Goal: Contribute content

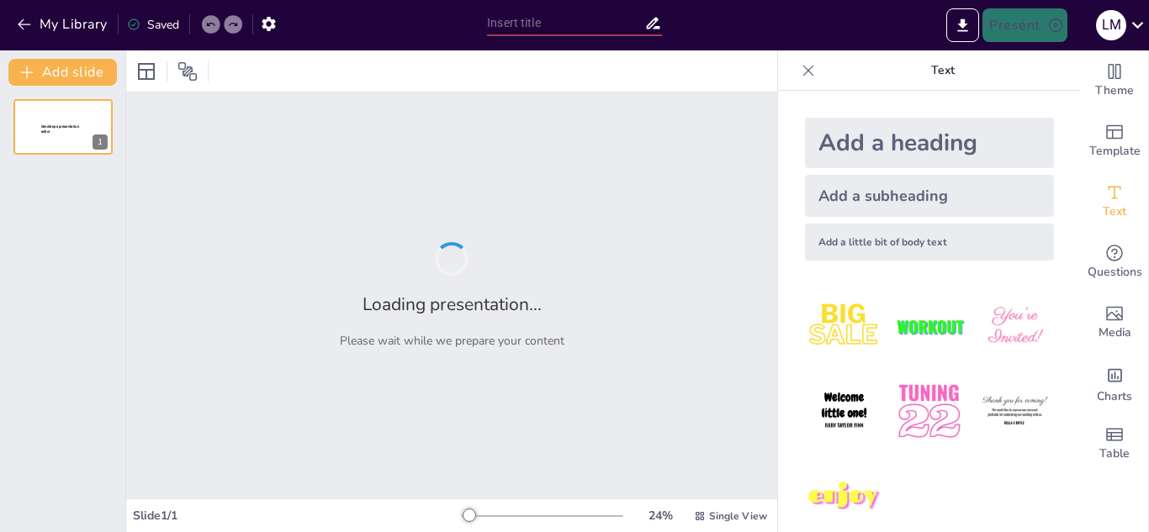
type input "Inteligencia Artifical Del Mantenimiento virtual"
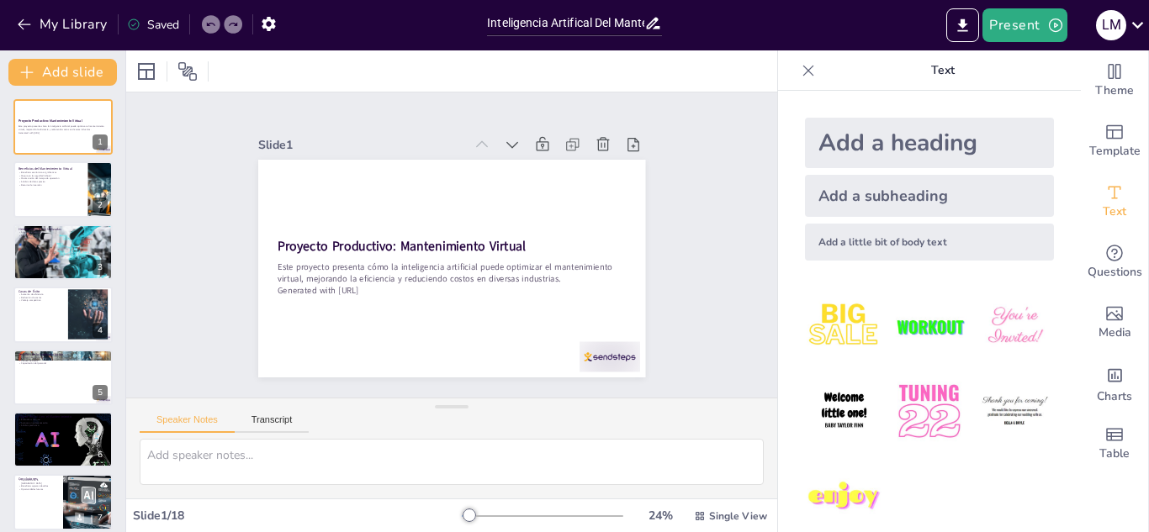
checkbox input "true"
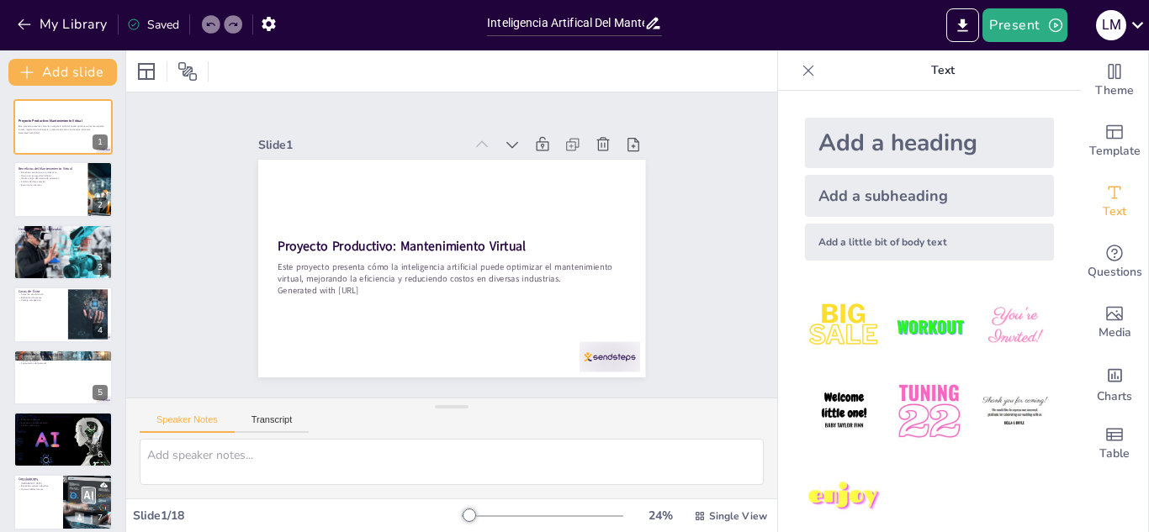
checkbox input "true"
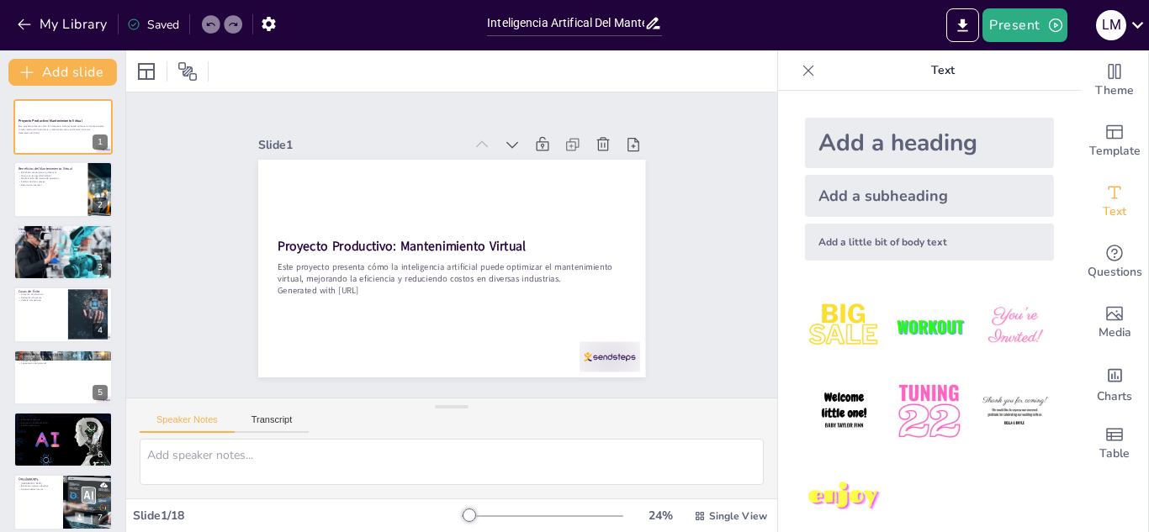
checkbox input "true"
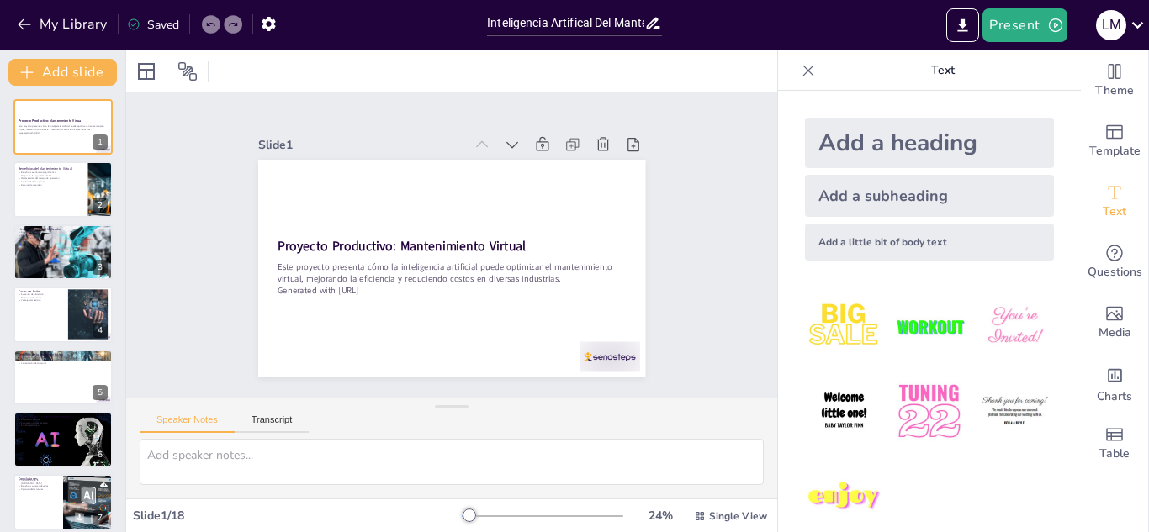
checkbox input "true"
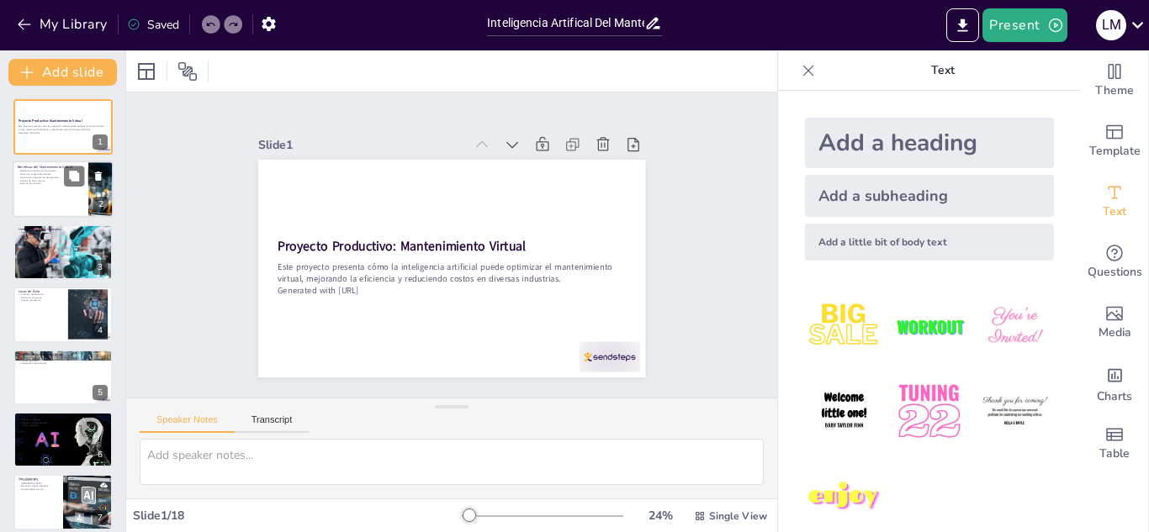
checkbox input "true"
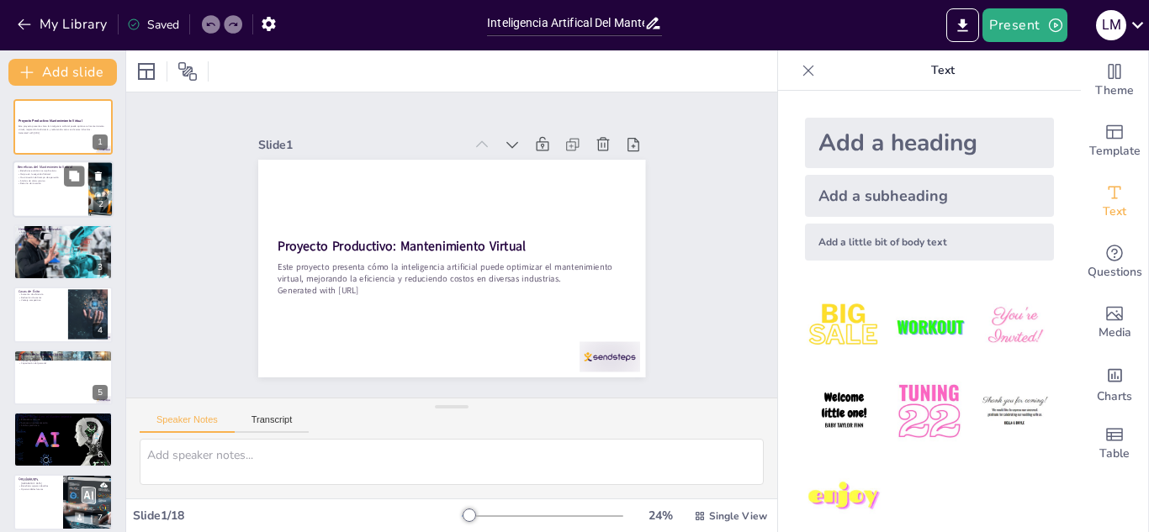
checkbox input "true"
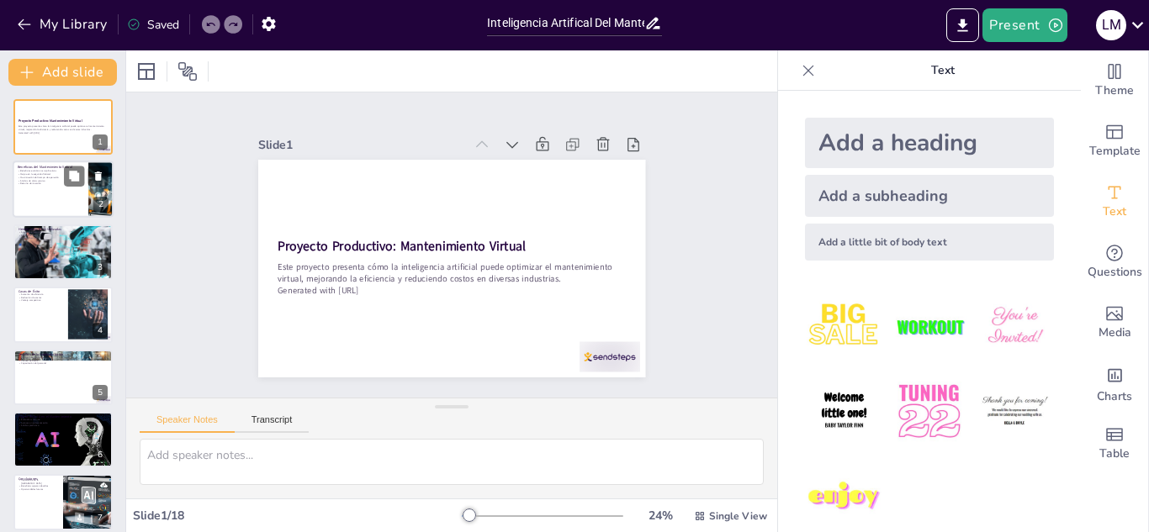
checkbox input "true"
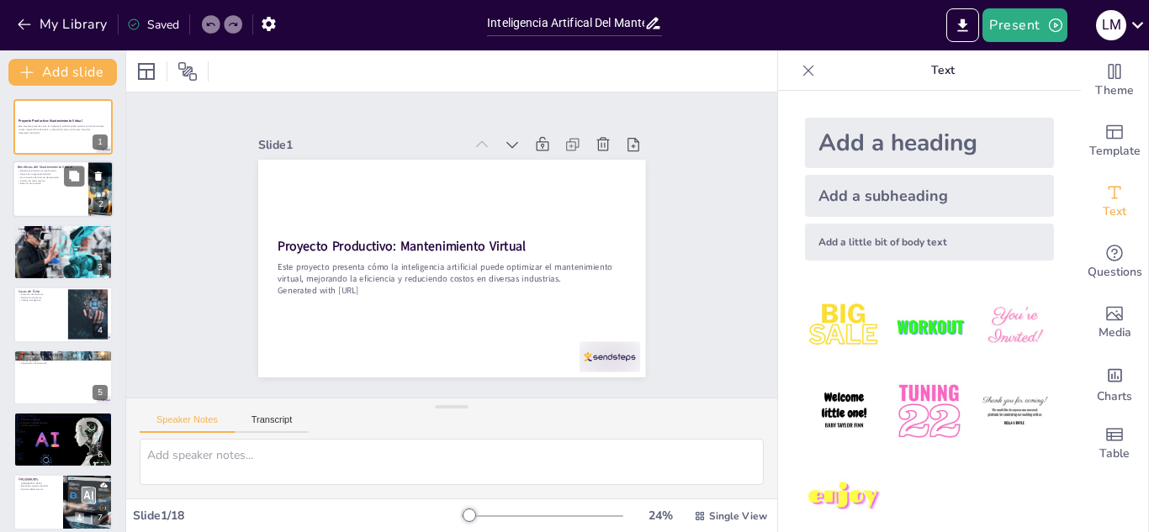
checkbox input "true"
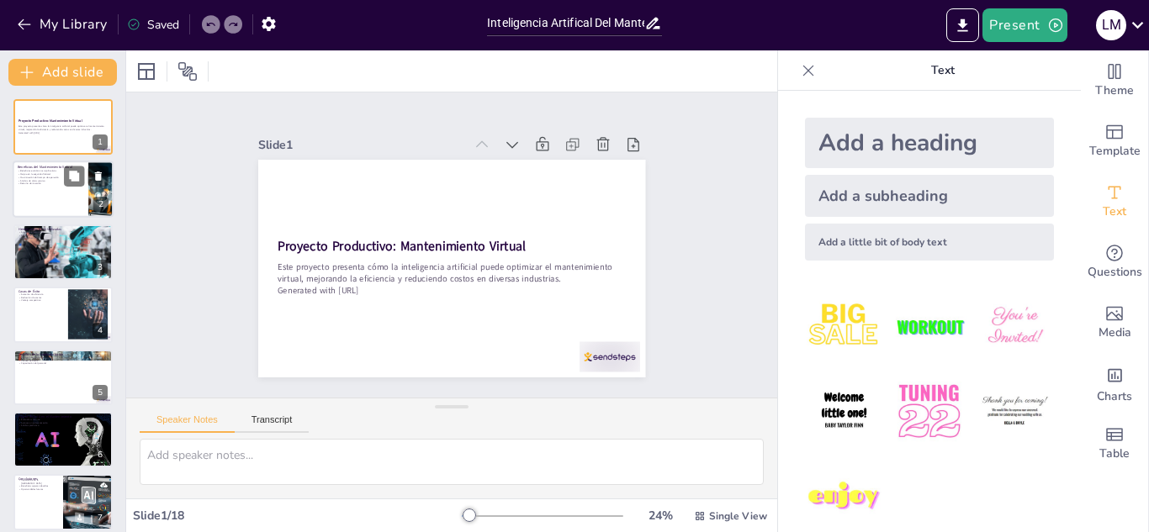
click at [49, 177] on p "Maximización del tiempo de operación" at bounding box center [51, 178] width 66 height 3
type textarea "Lo ipsumdolo si ametco ad eli se doe temporinci utl etdolorema ali enimadminimv…"
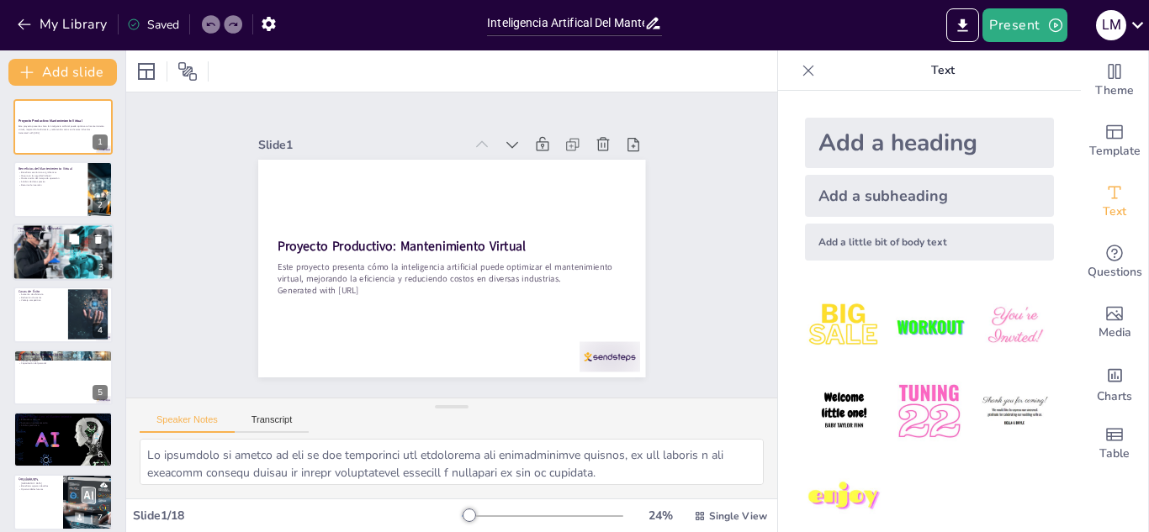
checkbox input "true"
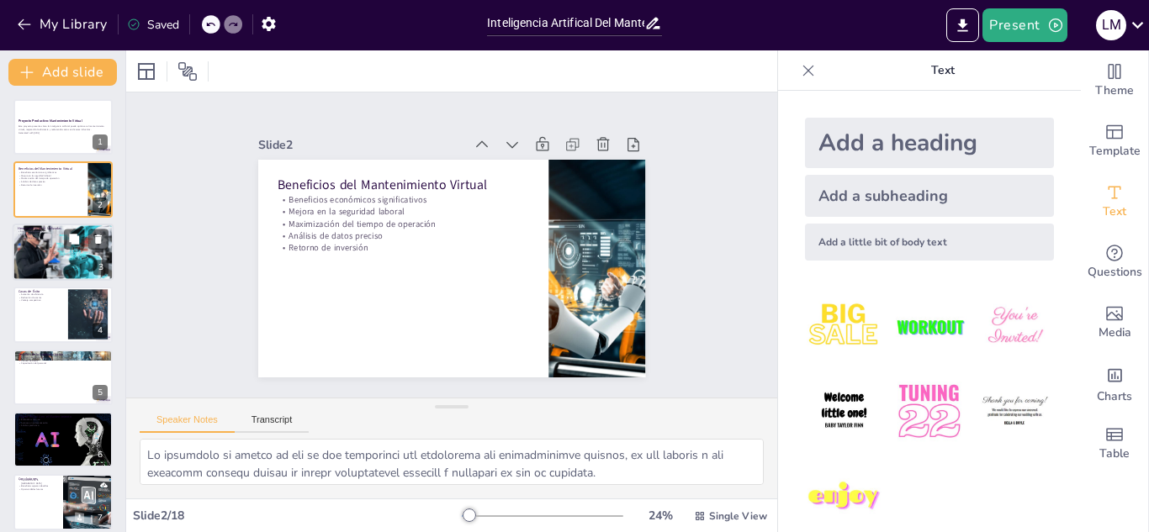
checkbox input "true"
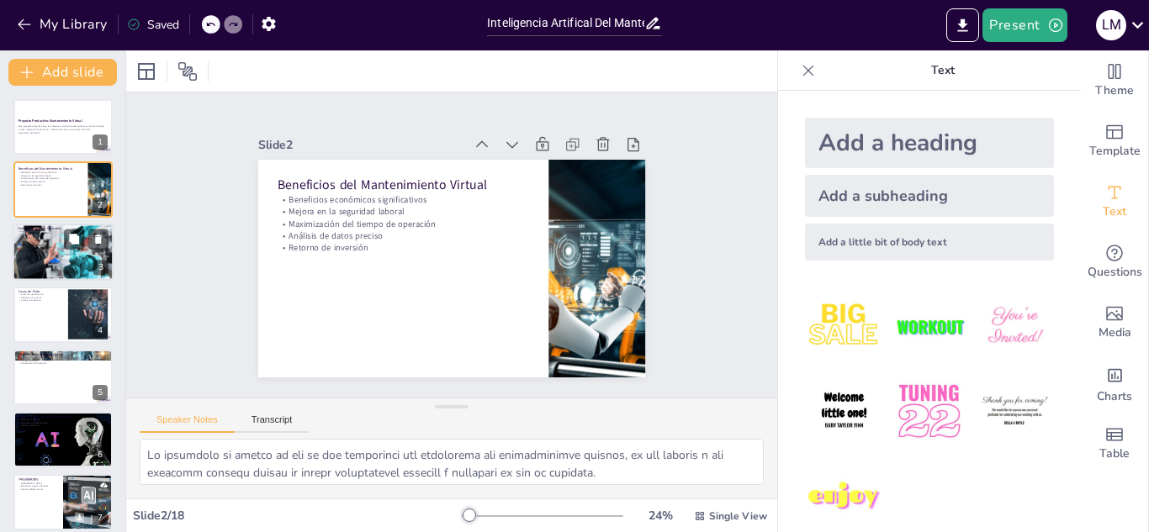
click at [66, 259] on div at bounding box center [63, 252] width 101 height 67
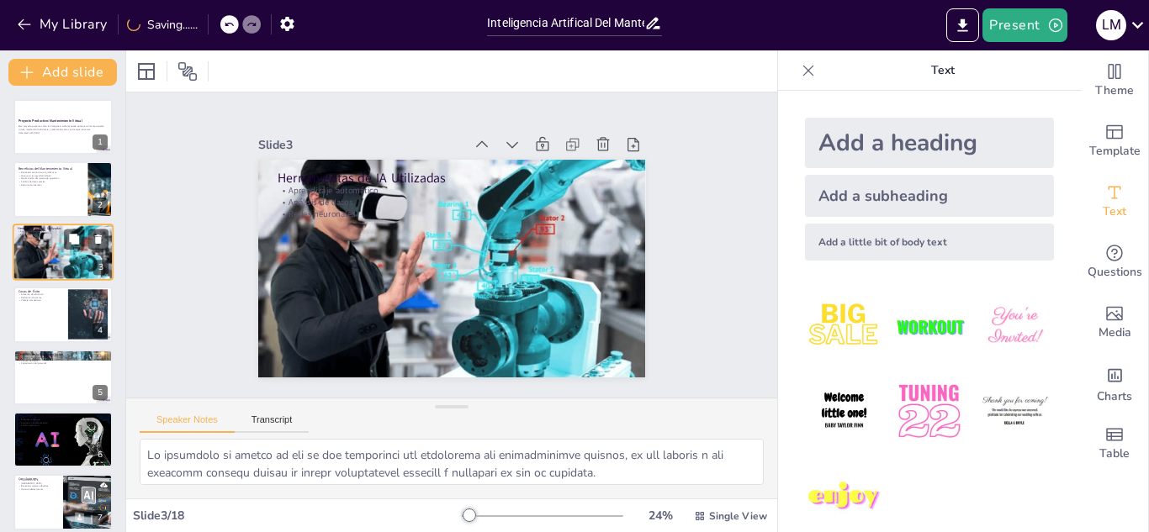
type textarea "El aprendizaje automático es una herramienta poderosa que permite a los sistema…"
checkbox input "true"
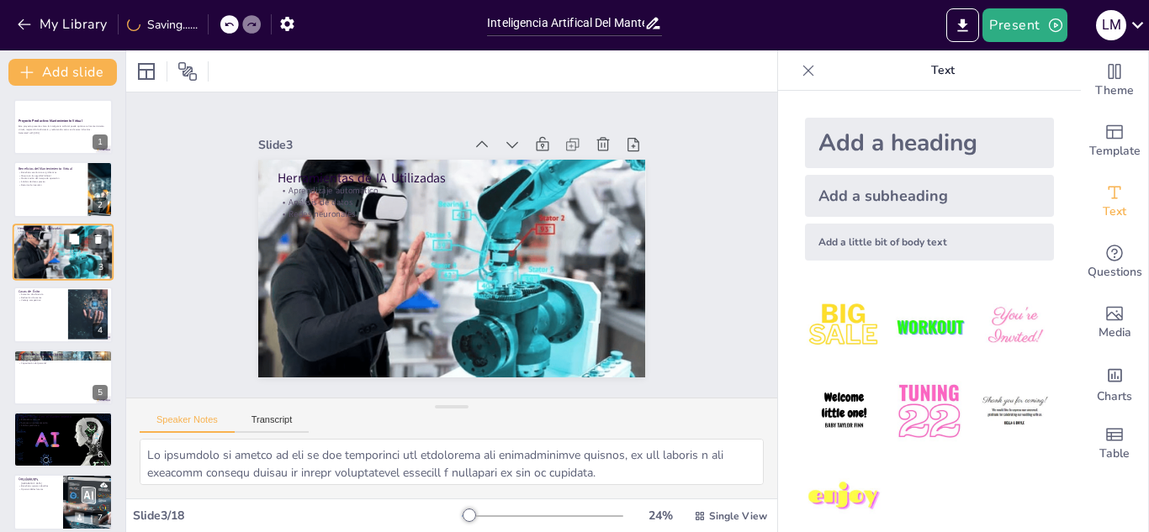
checkbox input "true"
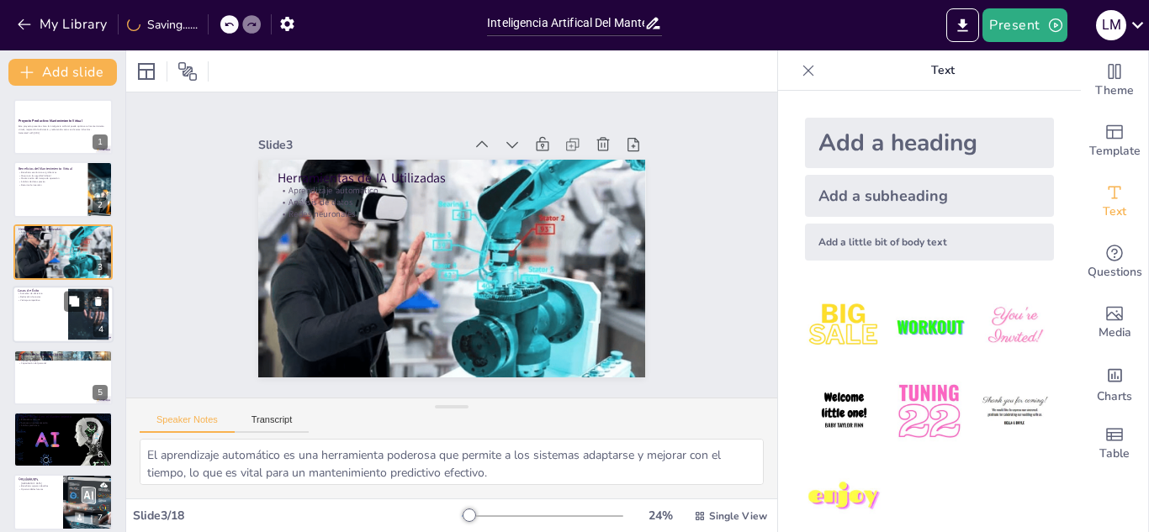
checkbox input "true"
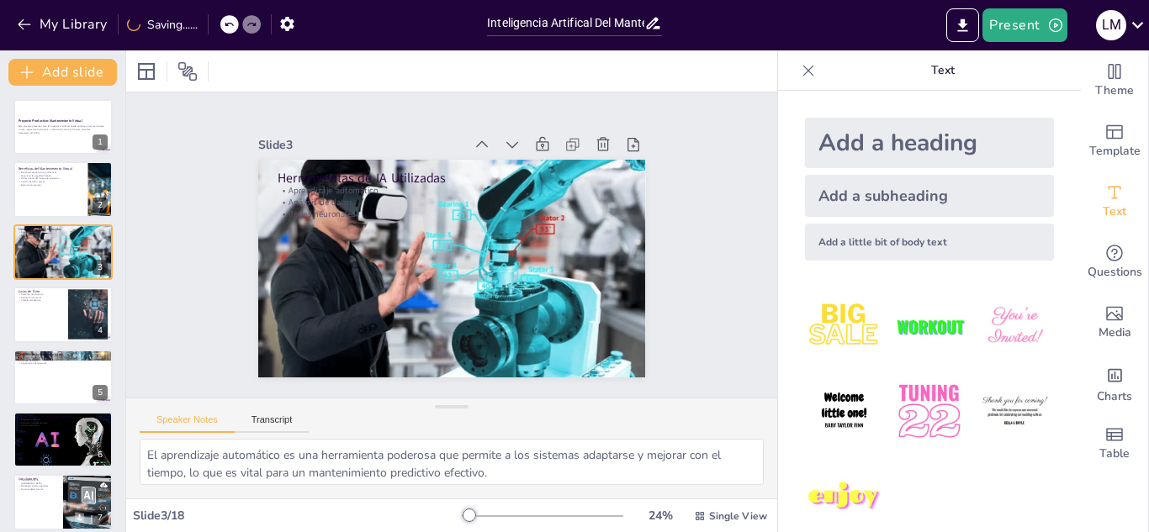
checkbox input "true"
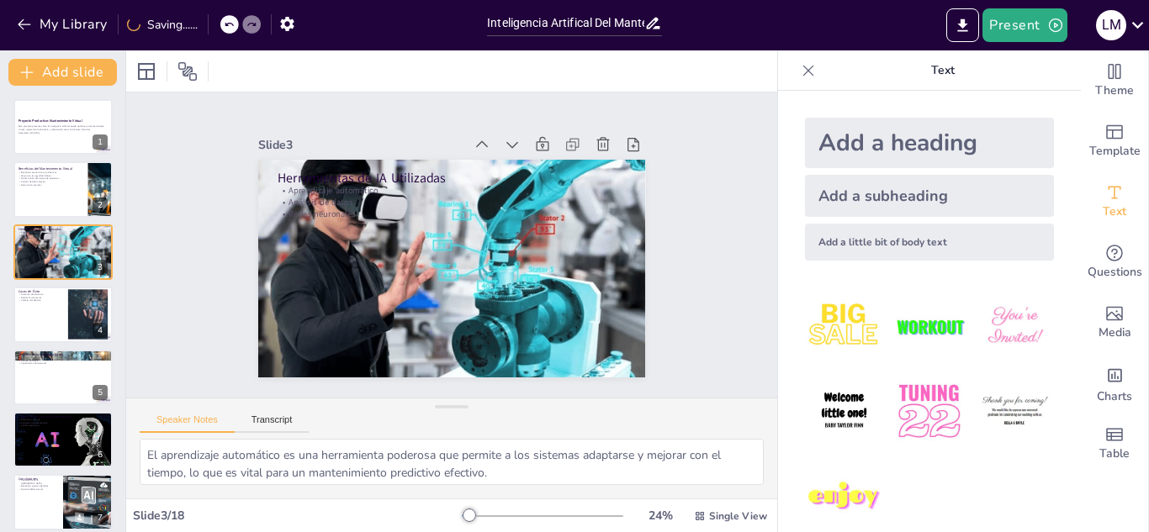
checkbox input "true"
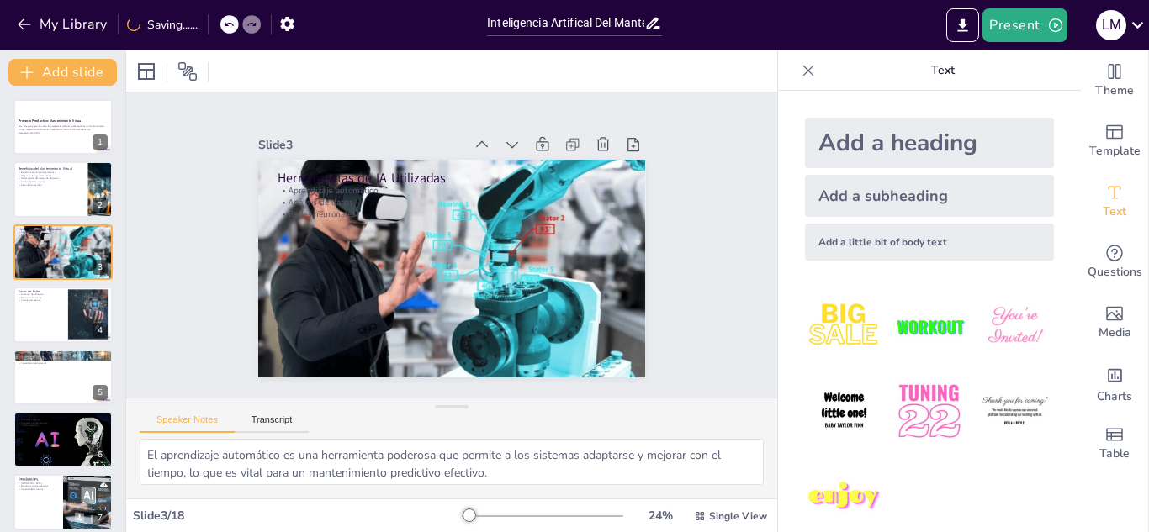
checkbox input "true"
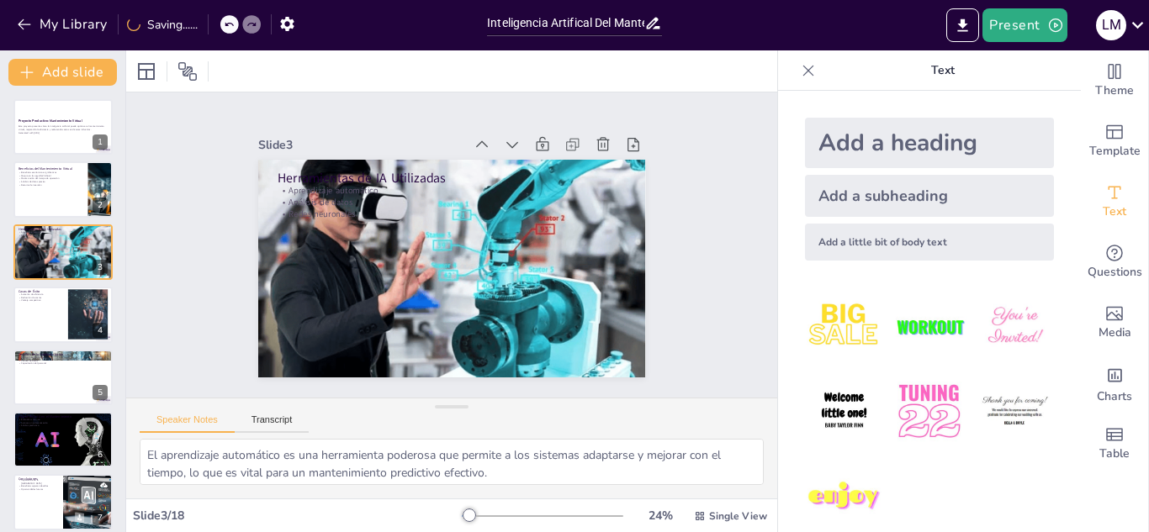
checkbox input "true"
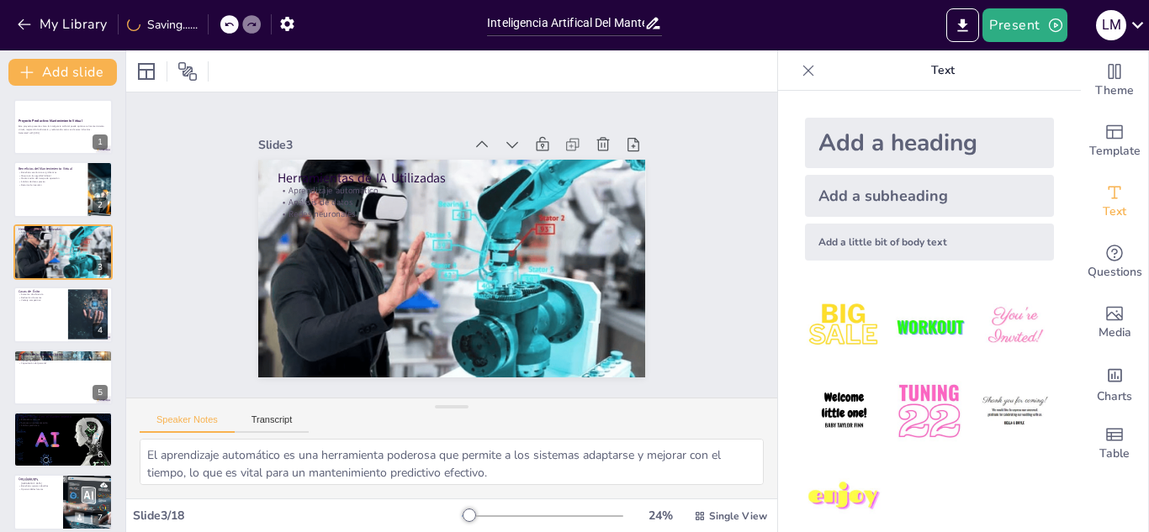
checkbox input "true"
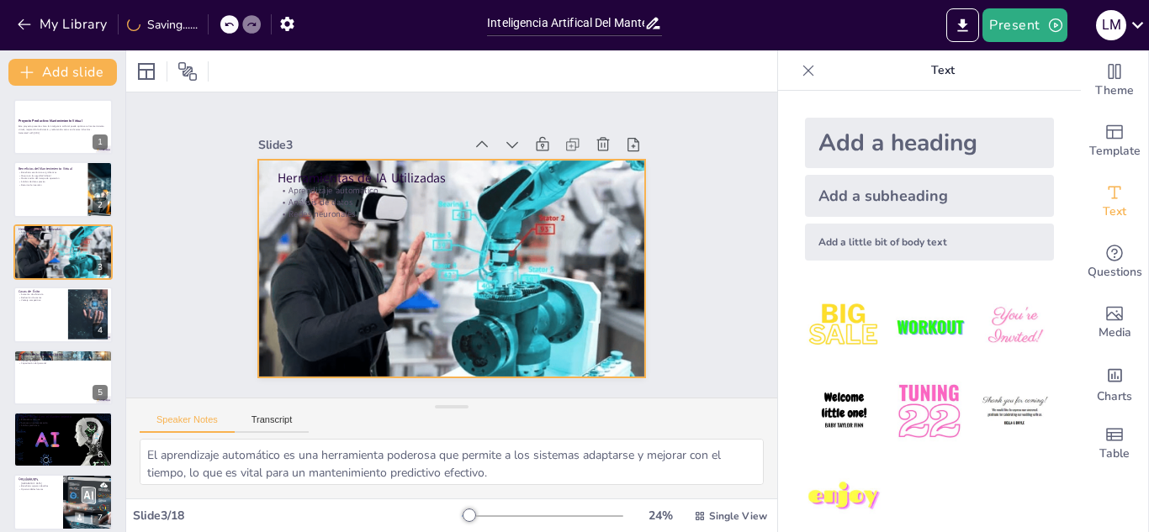
checkbox input "true"
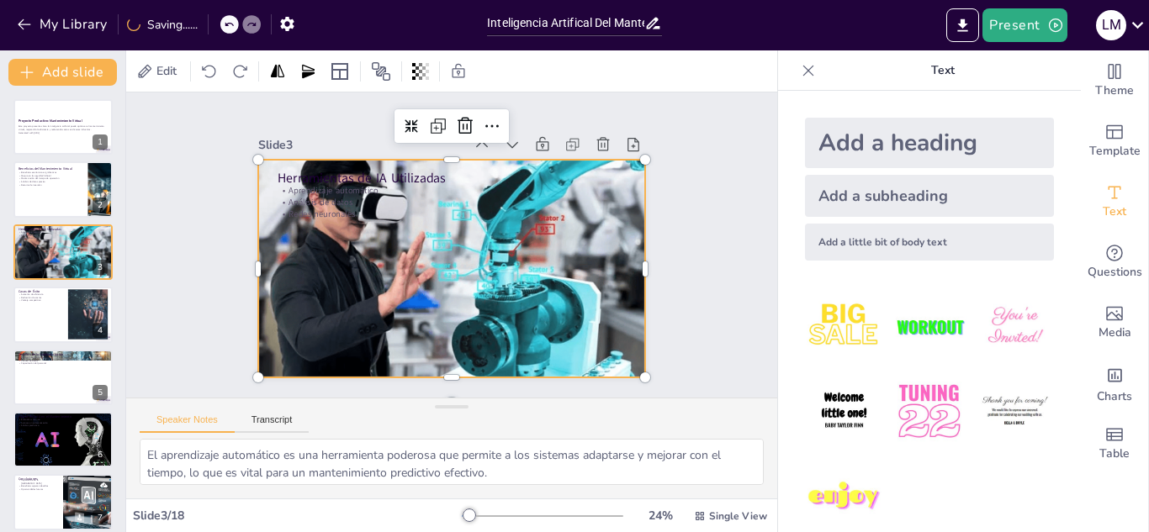
click at [256, 254] on div at bounding box center [444, 268] width 448 height 366
checkbox input "true"
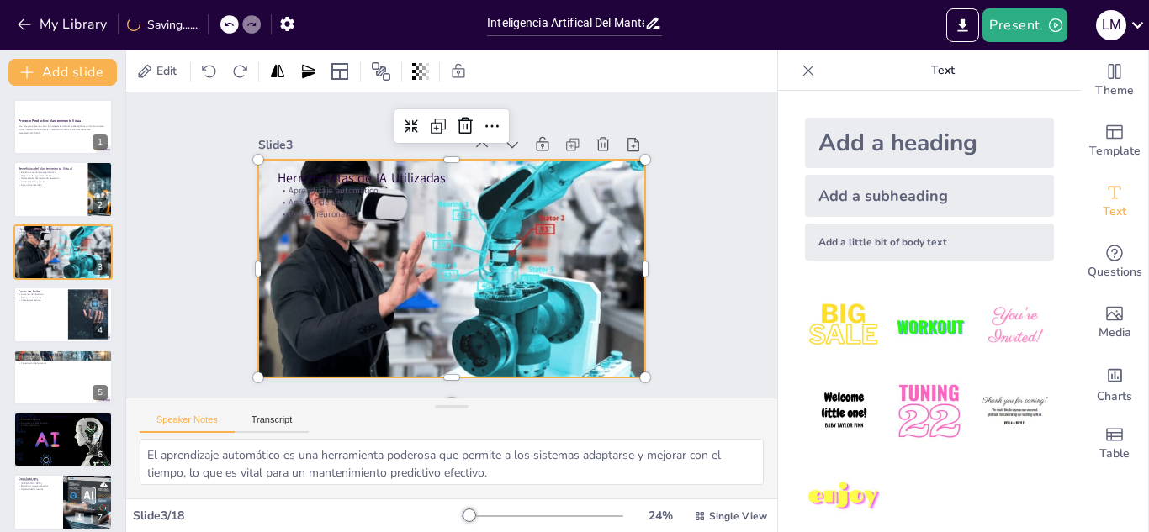
checkbox input "true"
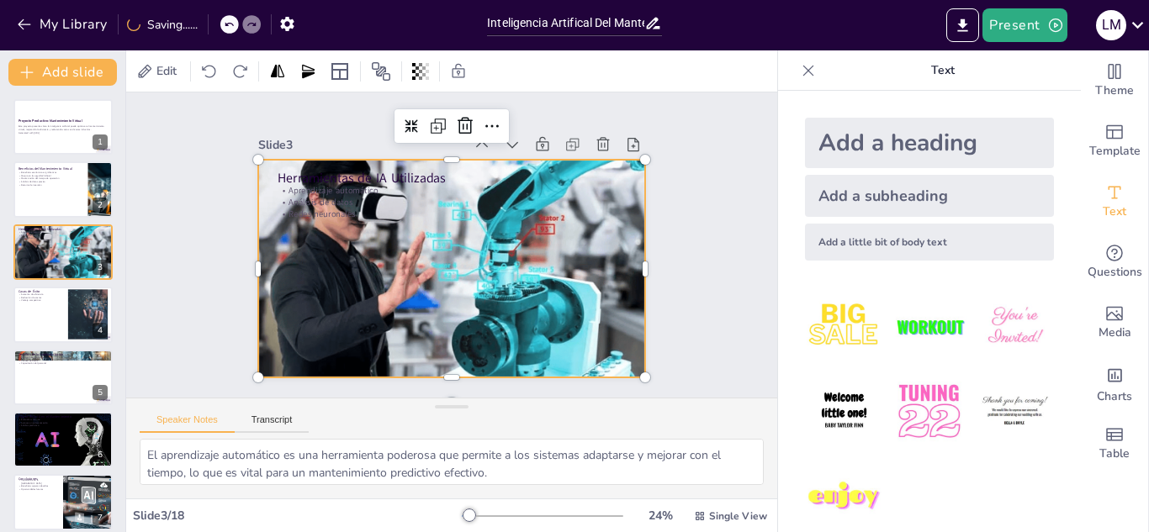
checkbox input "true"
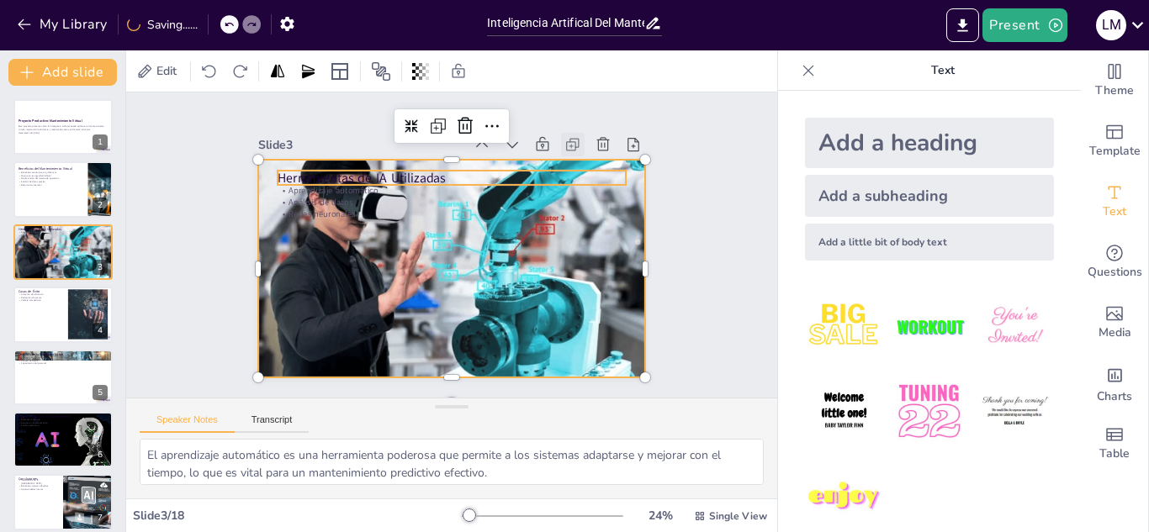
checkbox input "true"
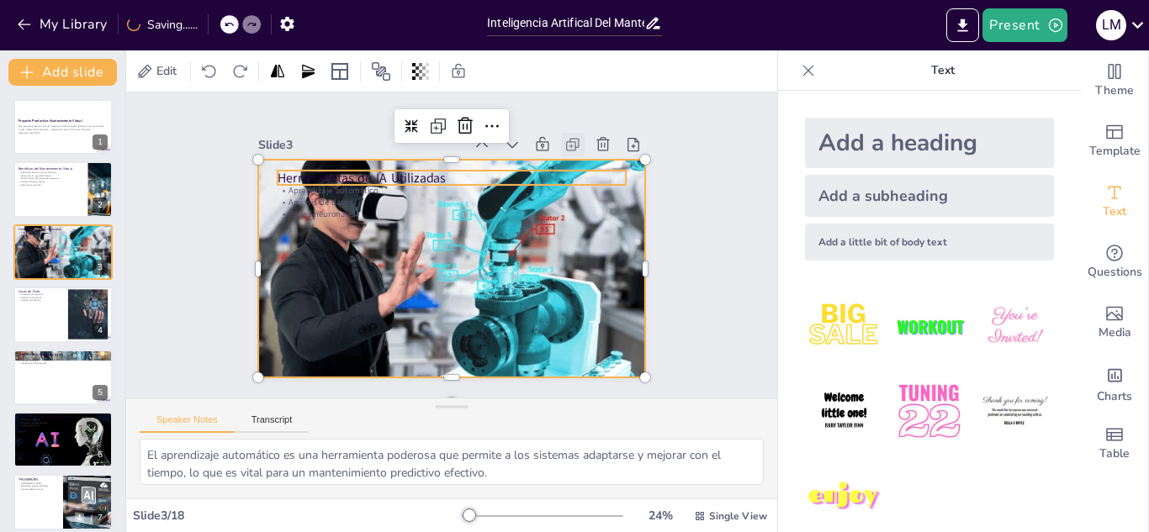
checkbox input "true"
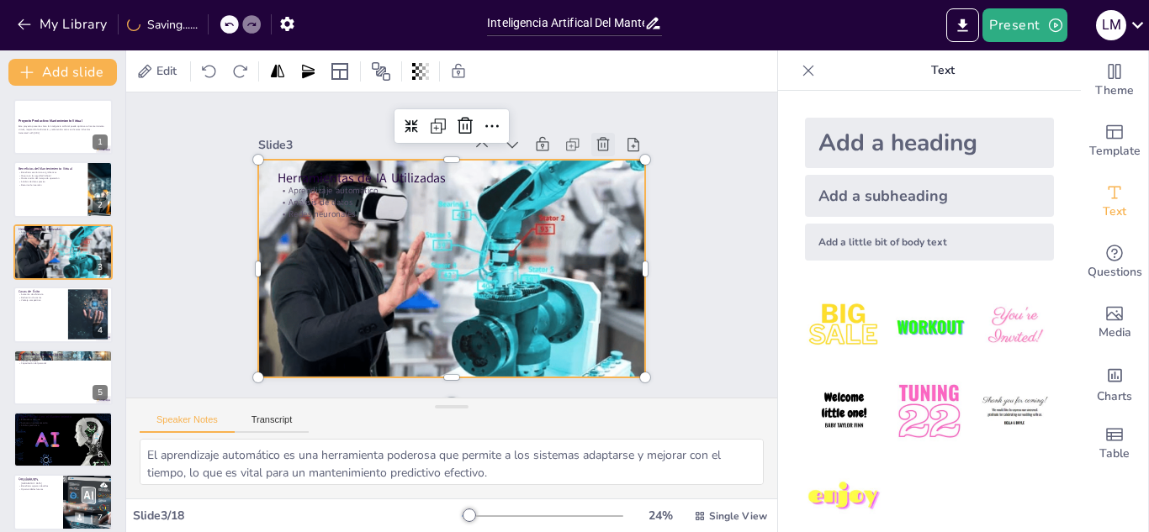
click at [604, 151] on icon at bounding box center [613, 160] width 18 height 18
type textarea "El aumento del 30% en la eficiencia operativa es un testimonio del impacto posi…"
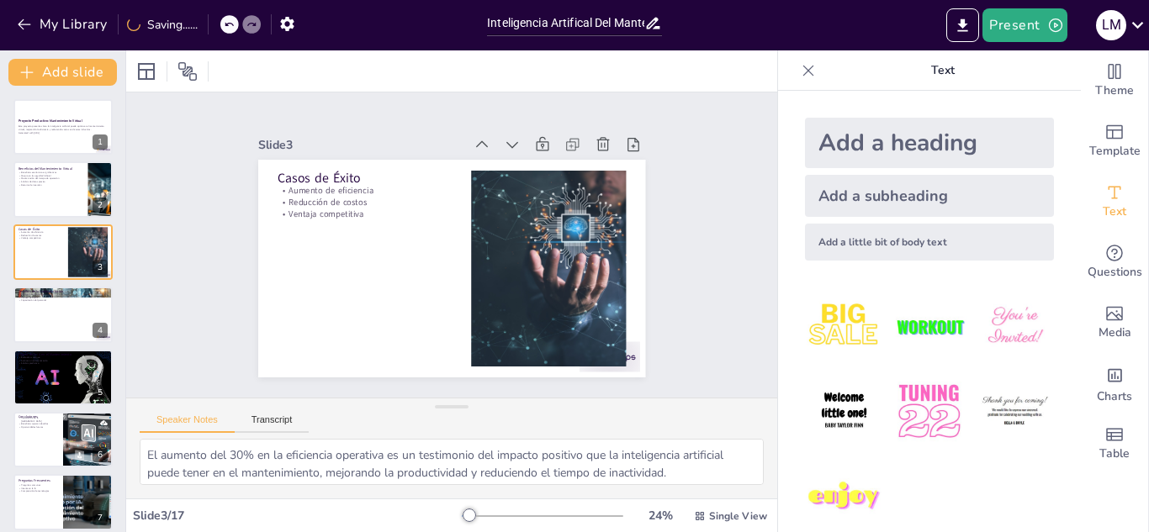
checkbox input "true"
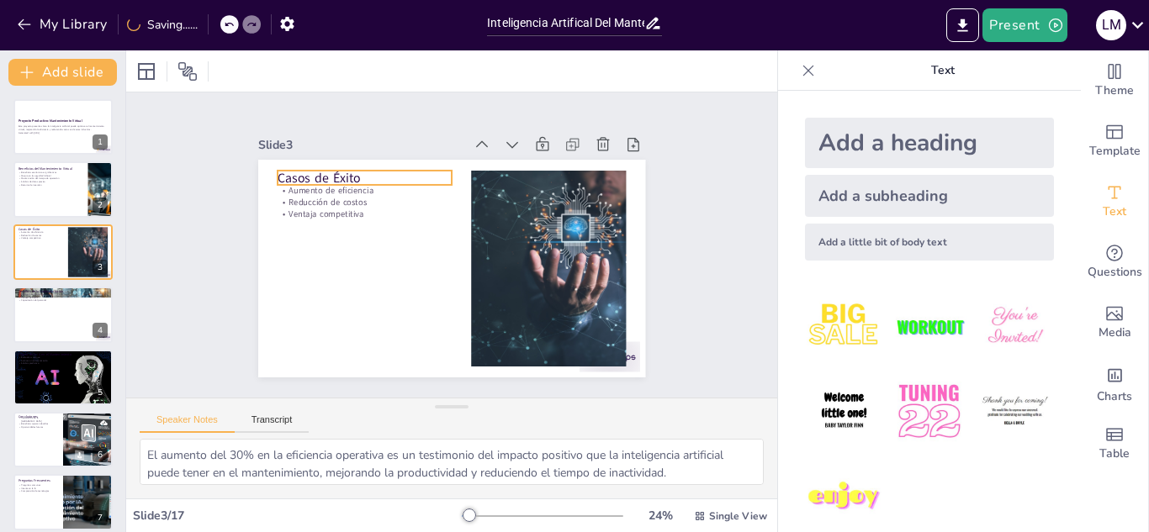
checkbox input "true"
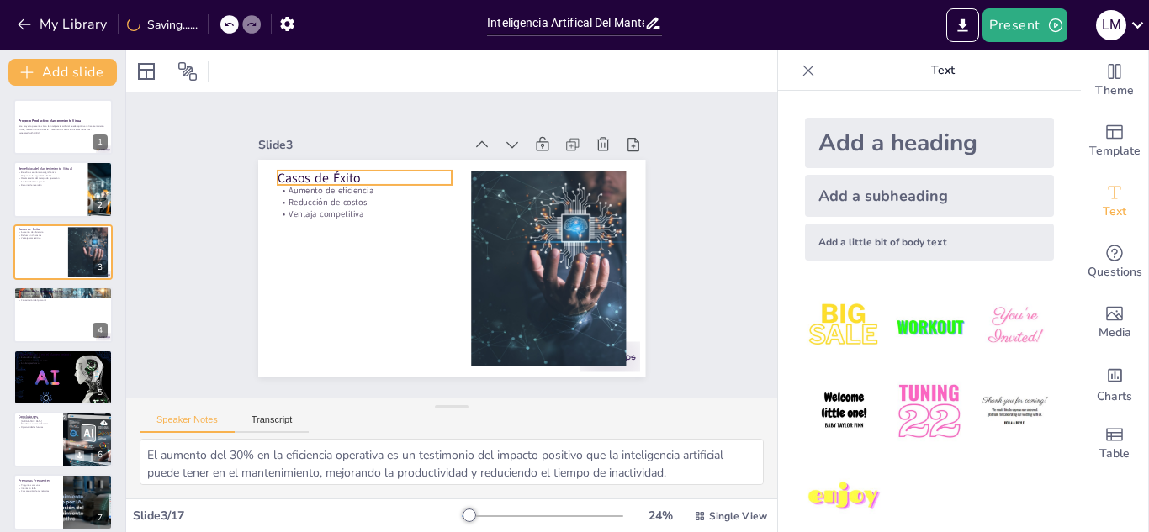
checkbox input "true"
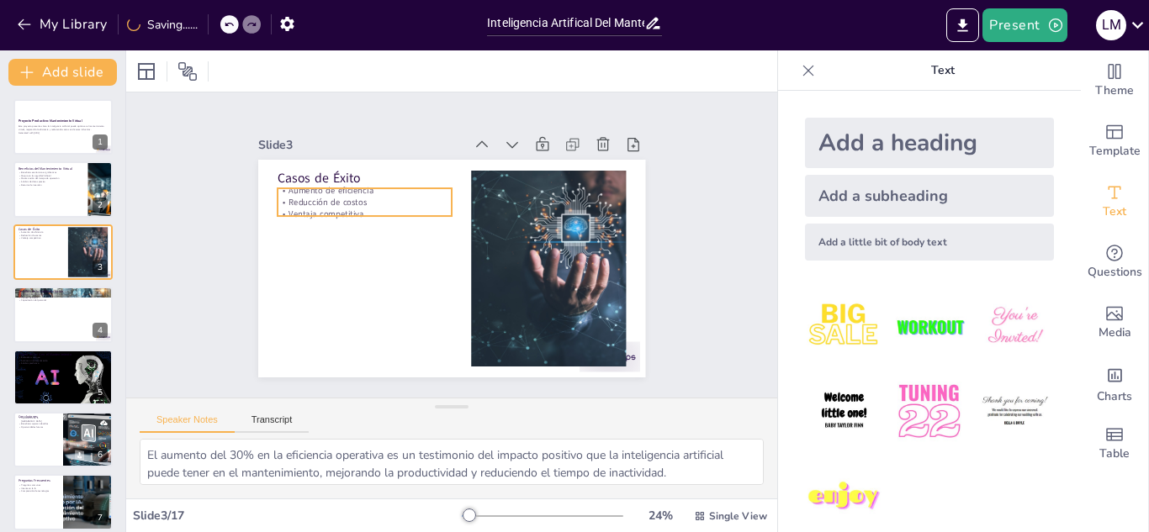
checkbox input "true"
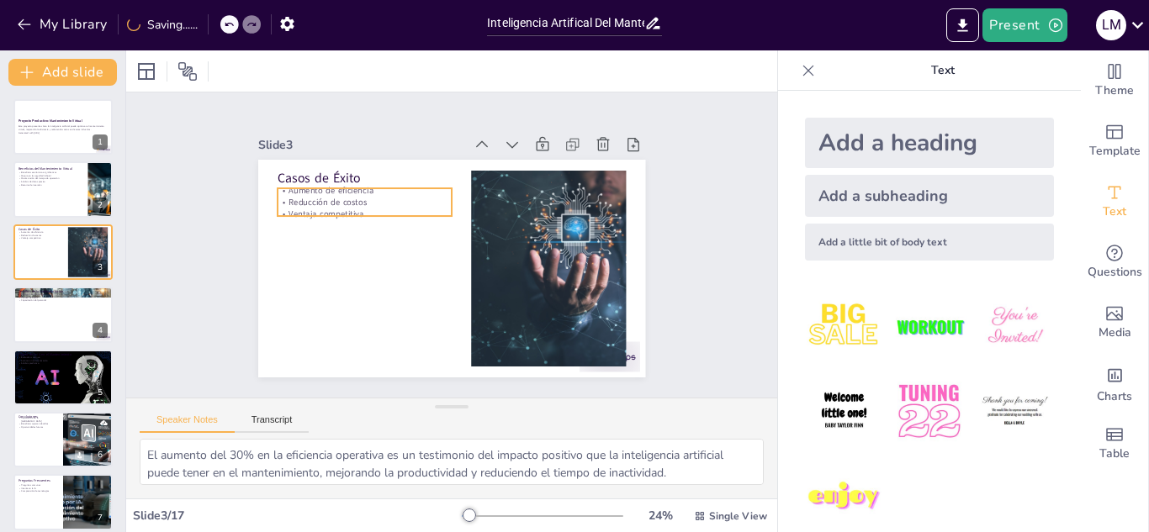
checkbox input "true"
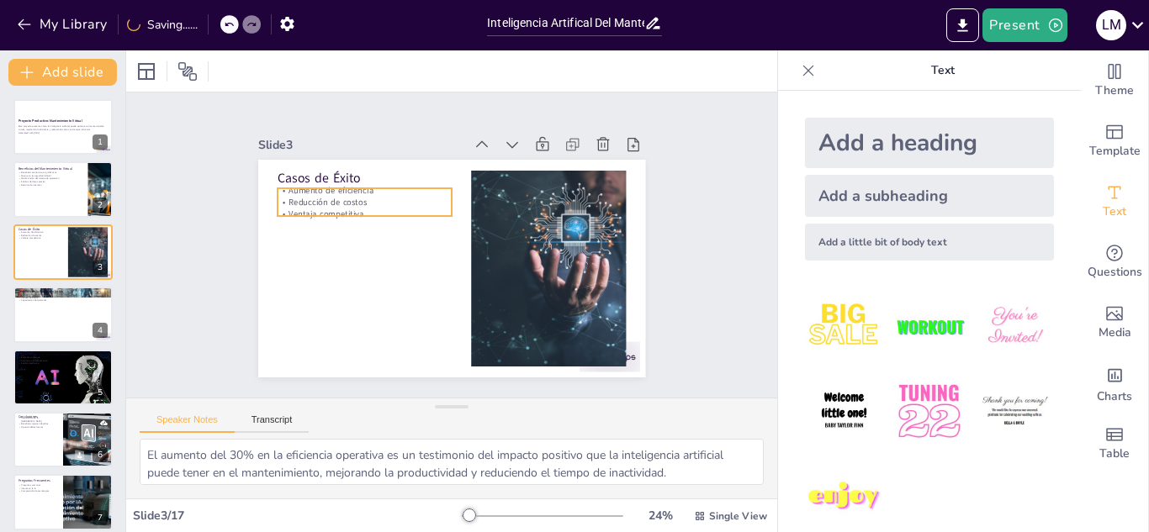
checkbox input "true"
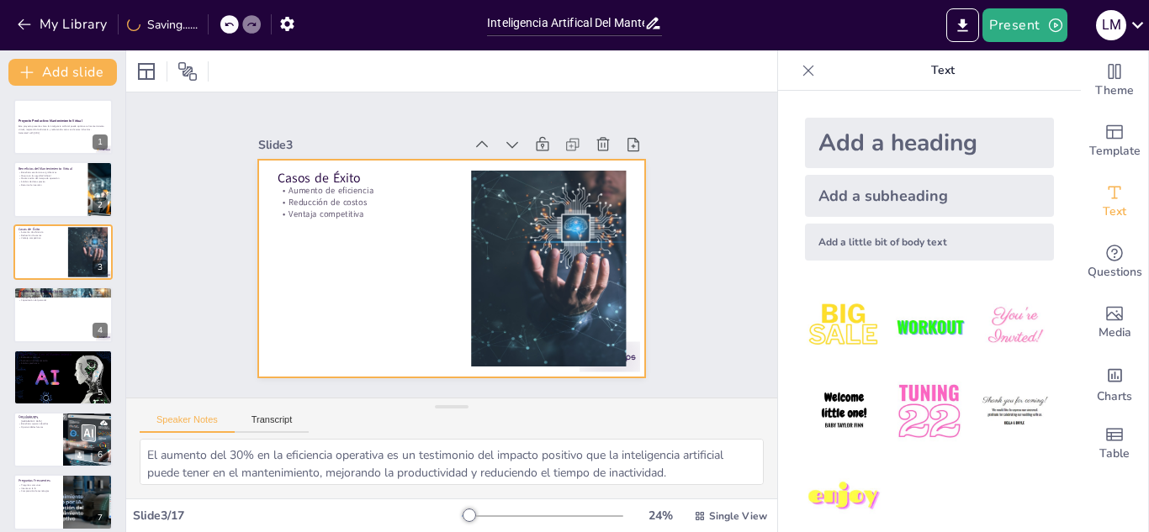
checkbox input "true"
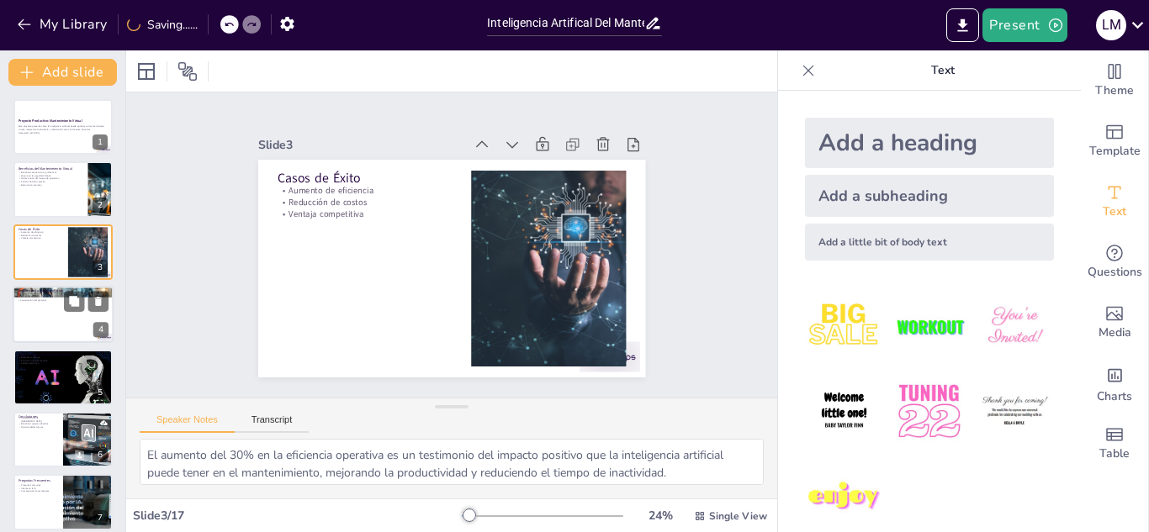
checkbox input "true"
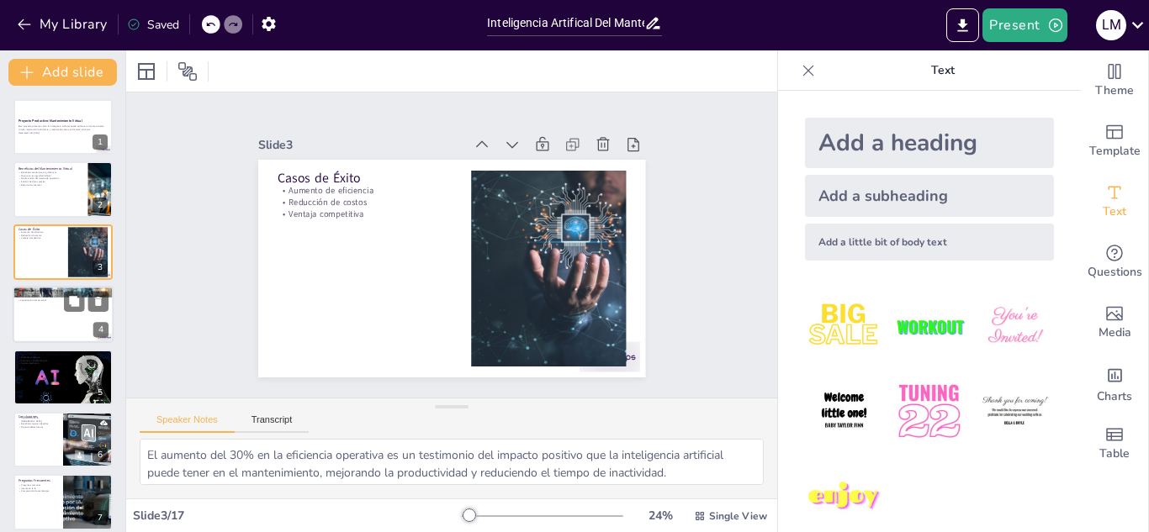
click at [67, 314] on div at bounding box center [63, 314] width 101 height 57
type textarea "La integración de sistemas es un desafío significativo, ya que las empresas deb…"
checkbox input "true"
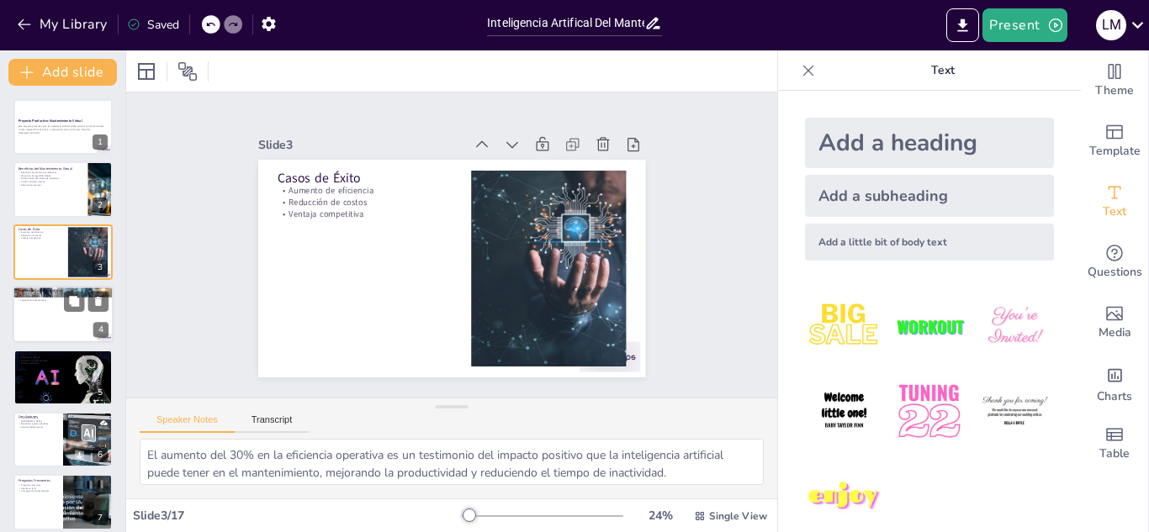
checkbox input "true"
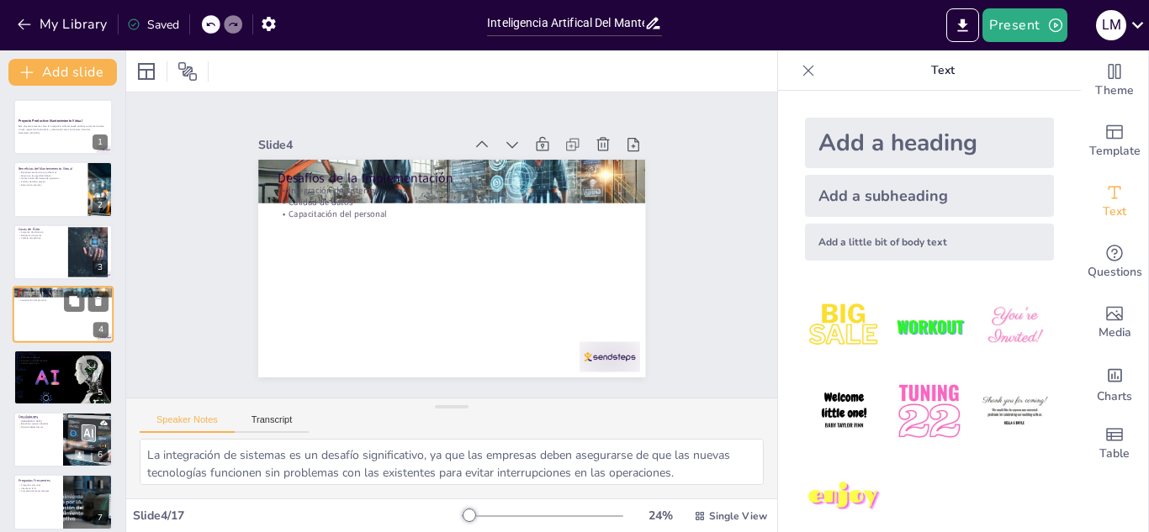
scroll to position [6, 0]
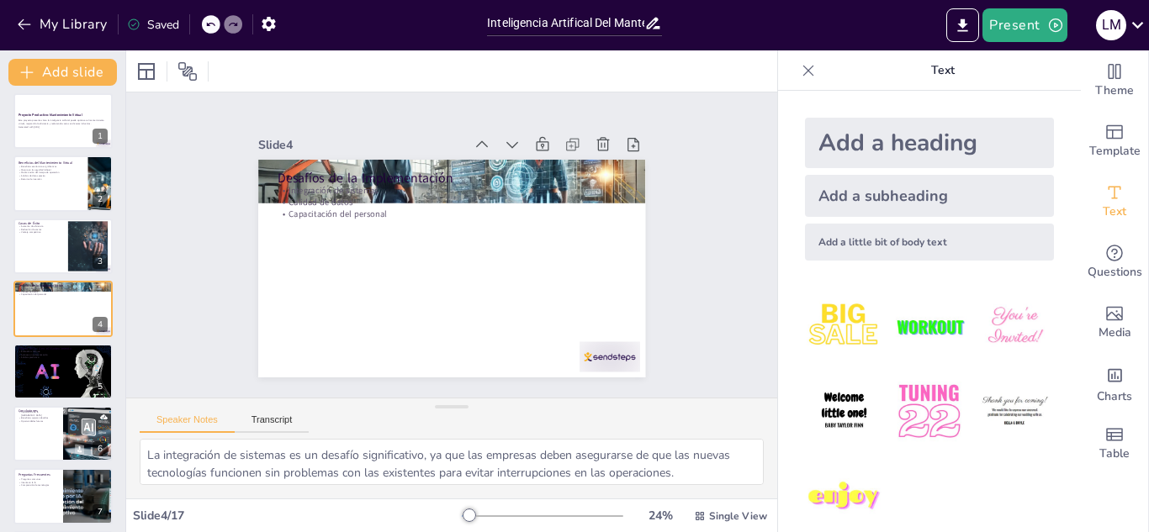
checkbox input "true"
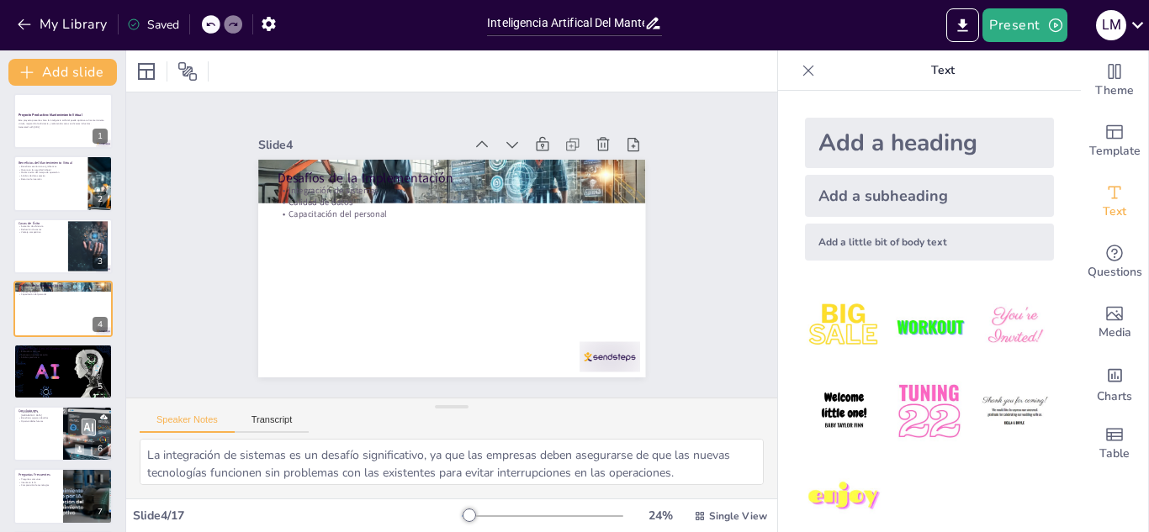
checkbox input "true"
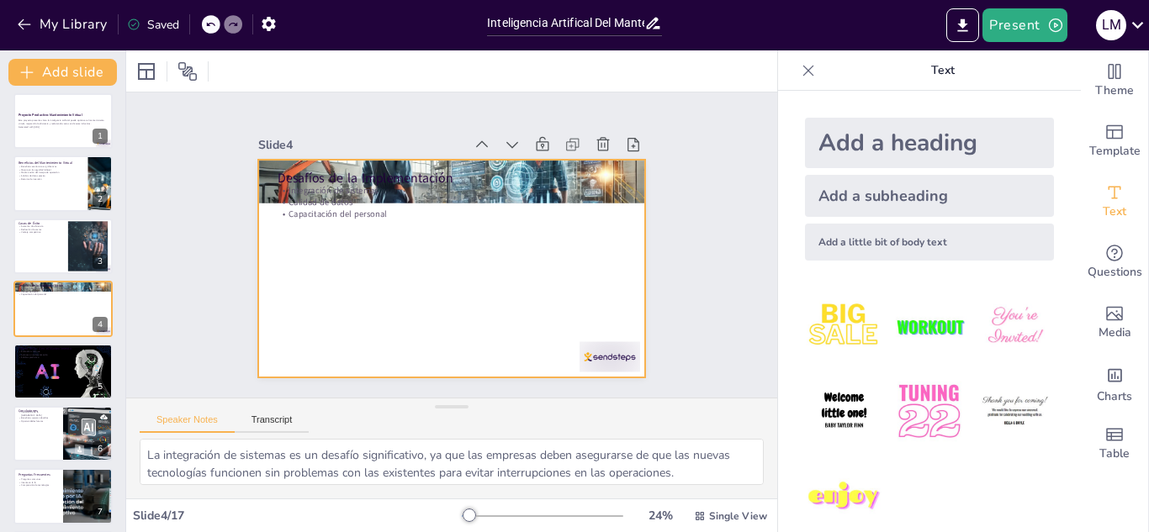
checkbox input "true"
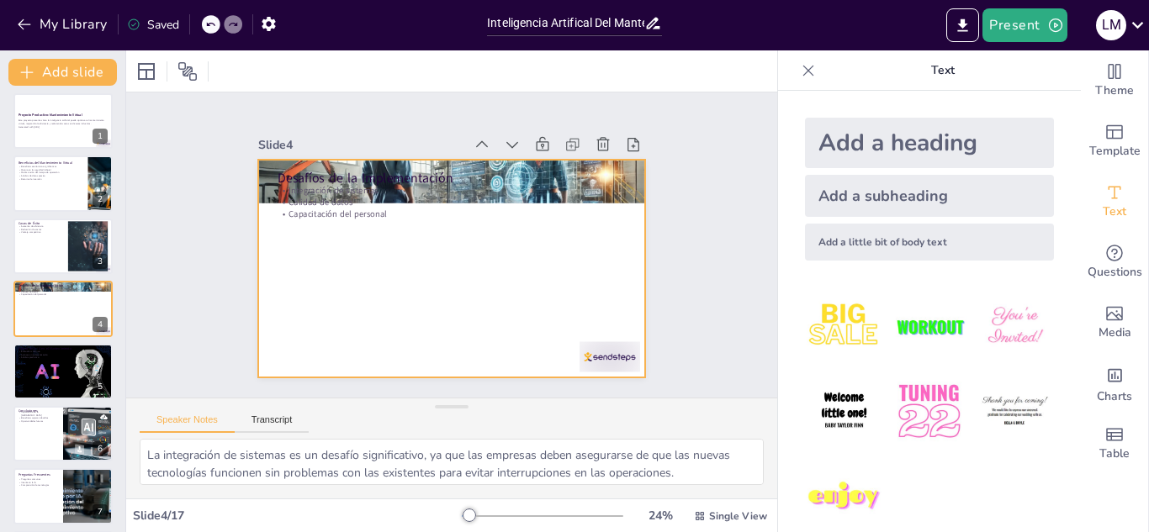
checkbox input "true"
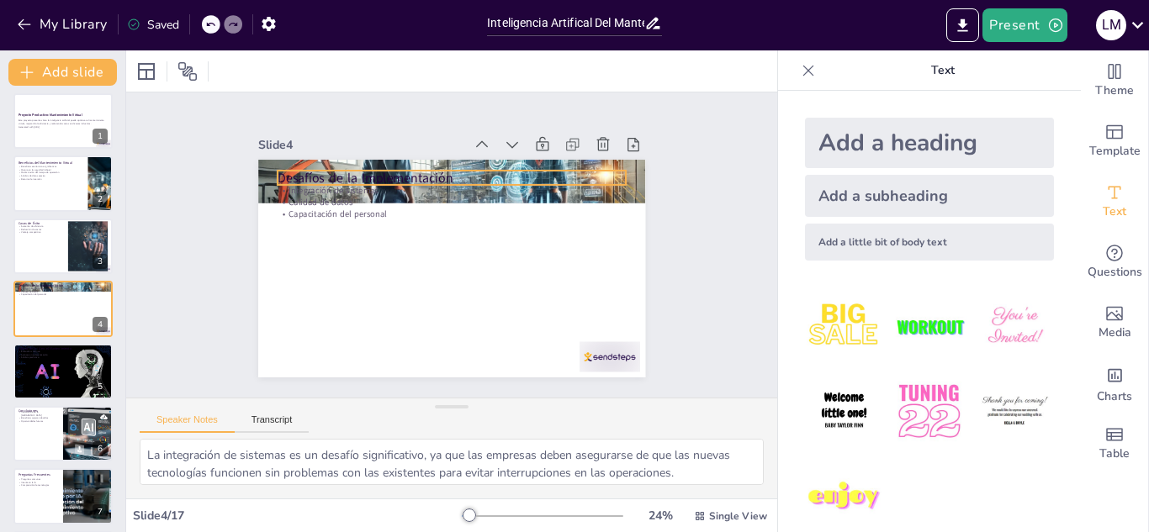
checkbox input "true"
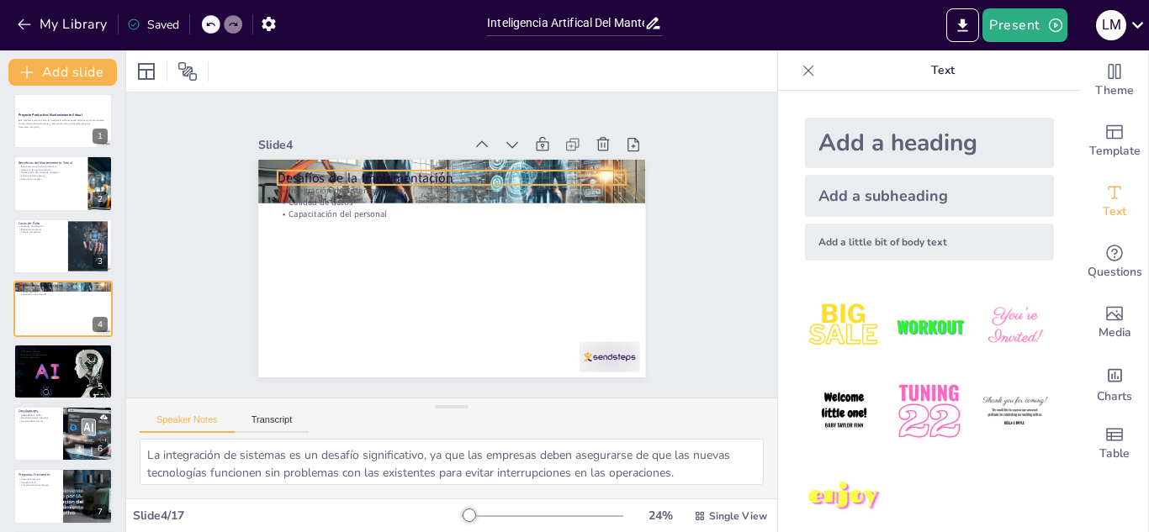
checkbox input "true"
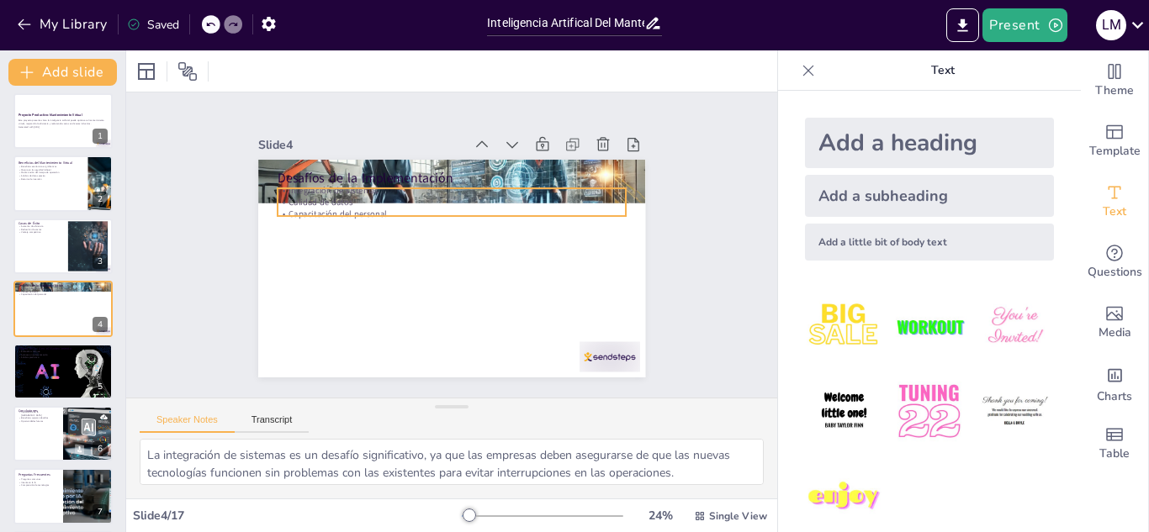
checkbox input "true"
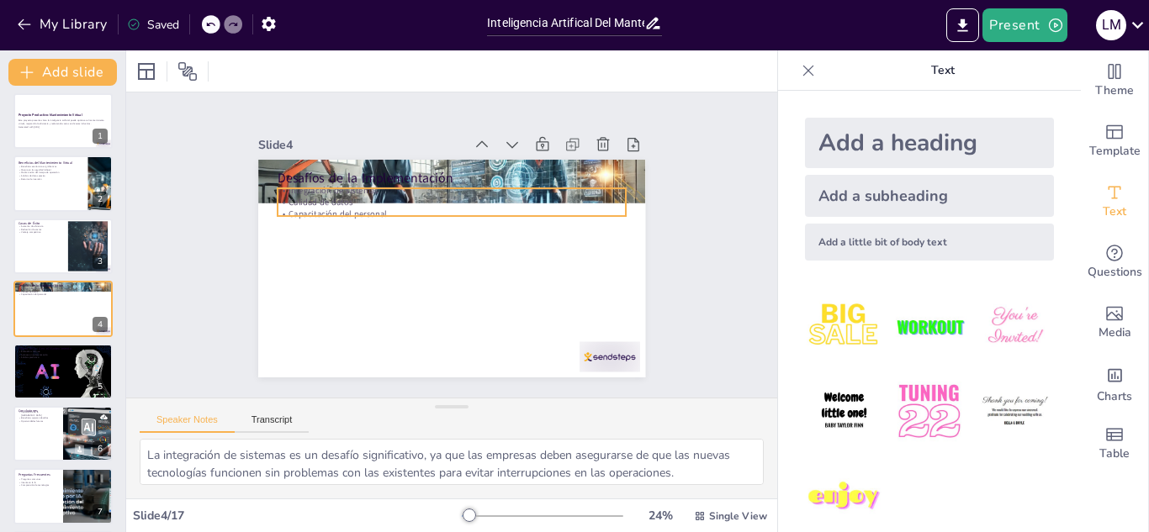
checkbox input "true"
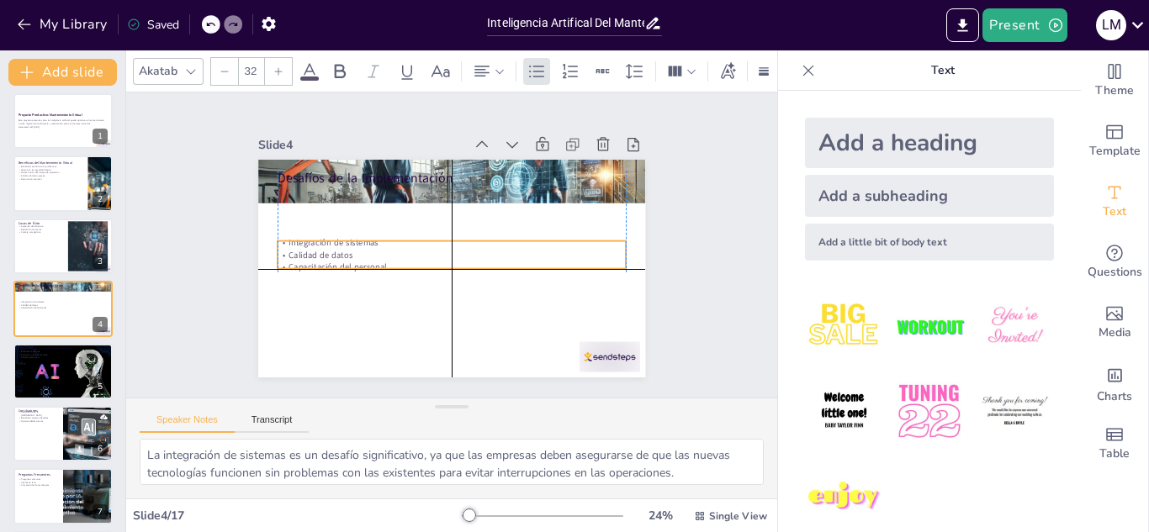
drag, startPoint x: 317, startPoint y: 205, endPoint x: 320, endPoint y: 262, distance: 56.4
click at [320, 262] on p "Capacitación del personal" at bounding box center [463, 226] width 308 height 185
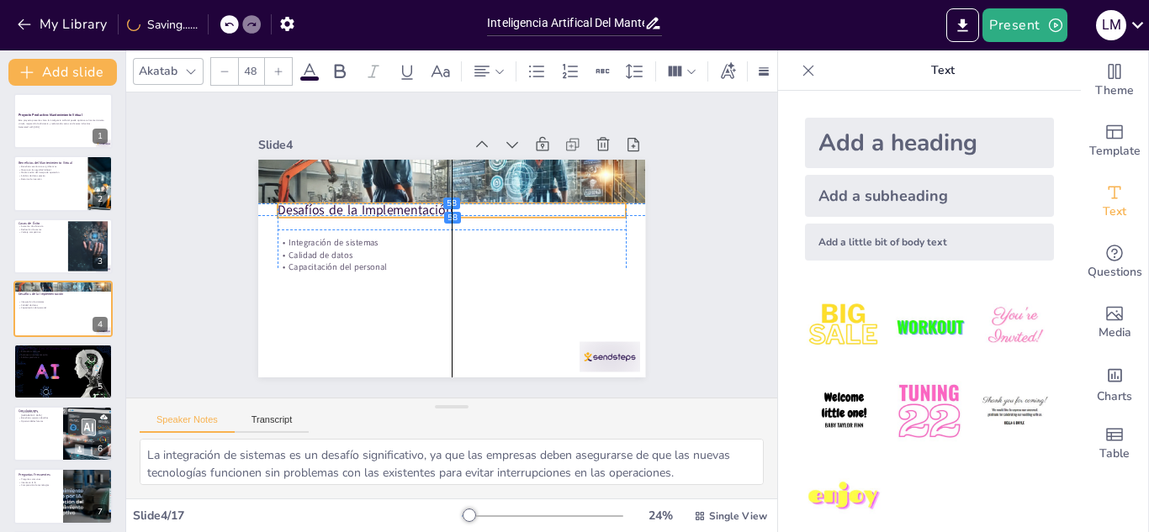
drag, startPoint x: 334, startPoint y: 172, endPoint x: 335, endPoint y: 209, distance: 37.0
click at [335, 209] on p "Desafíos de la Implementación" at bounding box center [451, 211] width 348 height 18
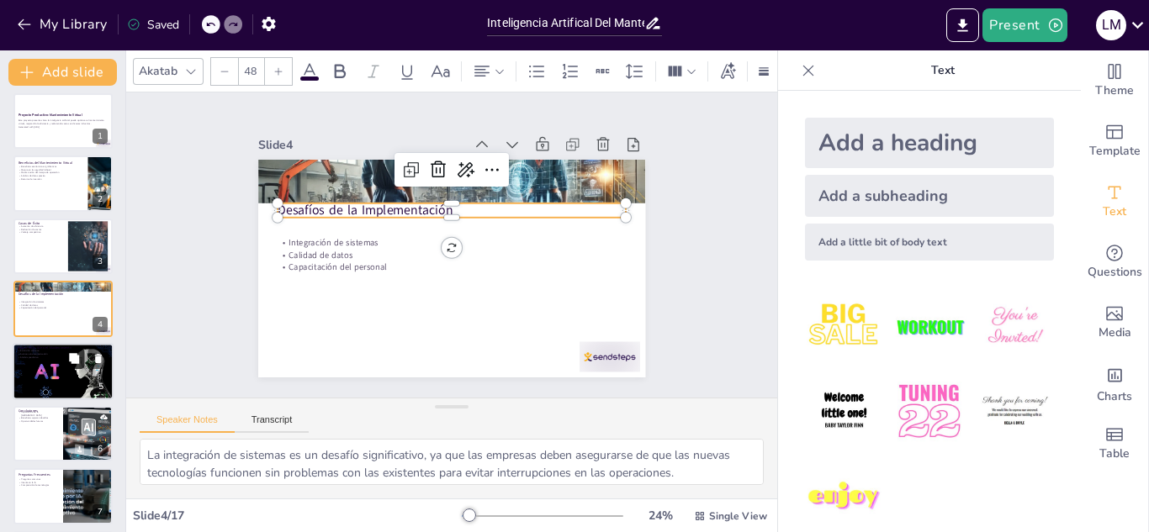
click at [72, 357] on icon at bounding box center [74, 358] width 10 height 10
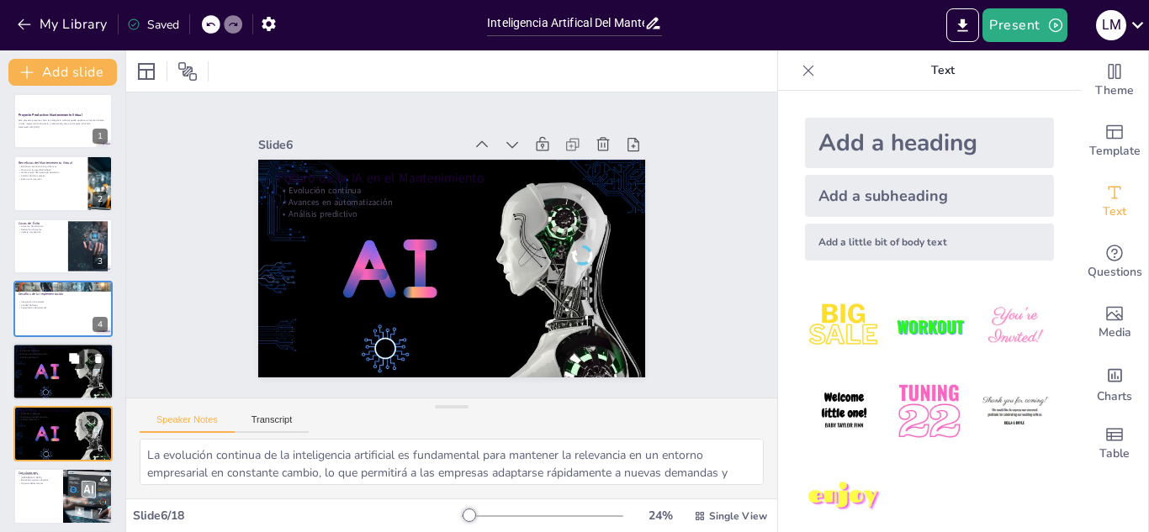
scroll to position [131, 0]
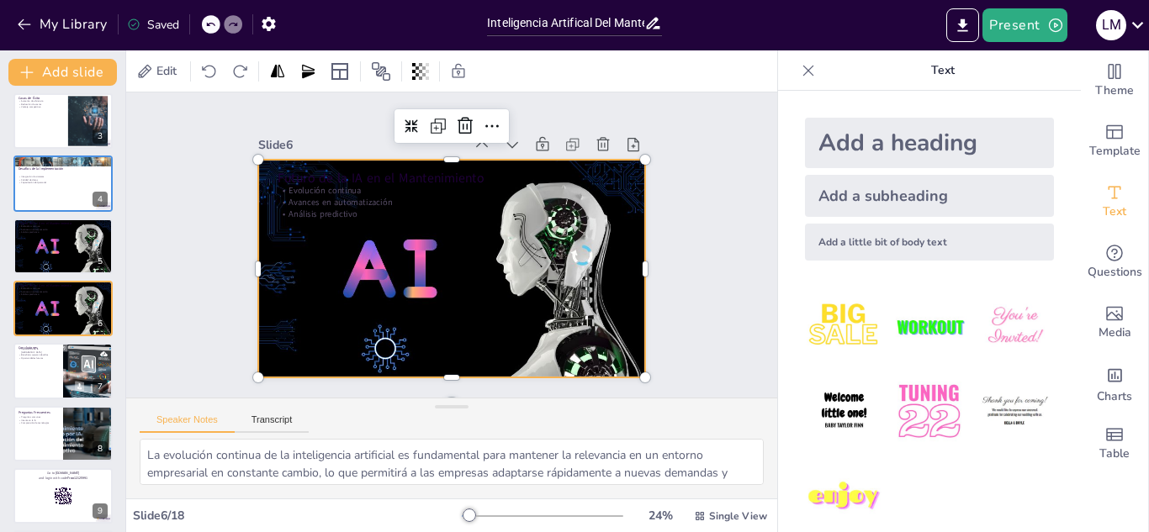
click at [339, 251] on div at bounding box center [451, 269] width 387 height 227
click at [419, 267] on div at bounding box center [449, 268] width 409 height 267
click at [613, 170] on icon at bounding box center [620, 178] width 15 height 16
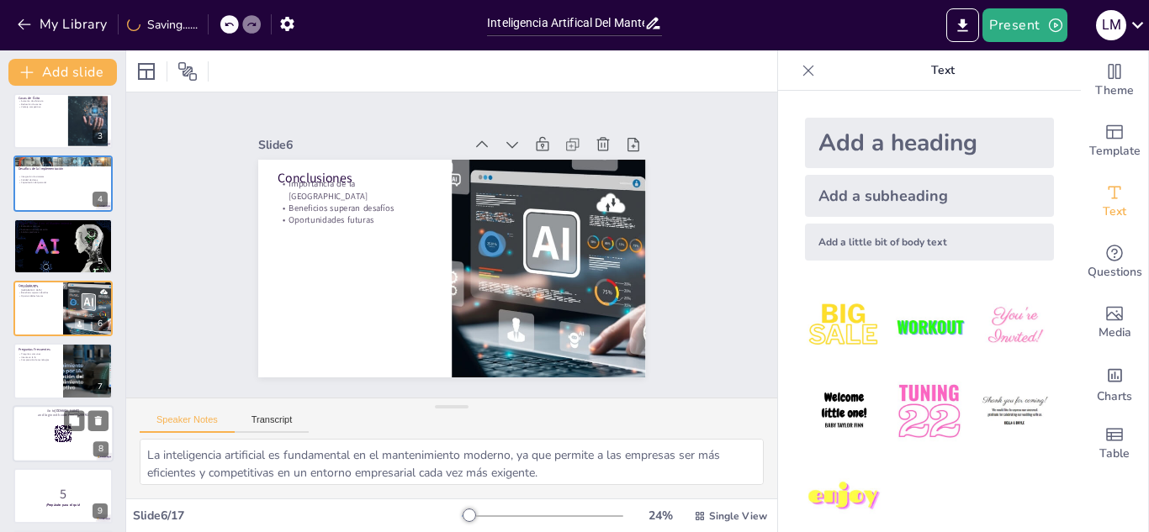
click at [50, 436] on div at bounding box center [63, 433] width 101 height 57
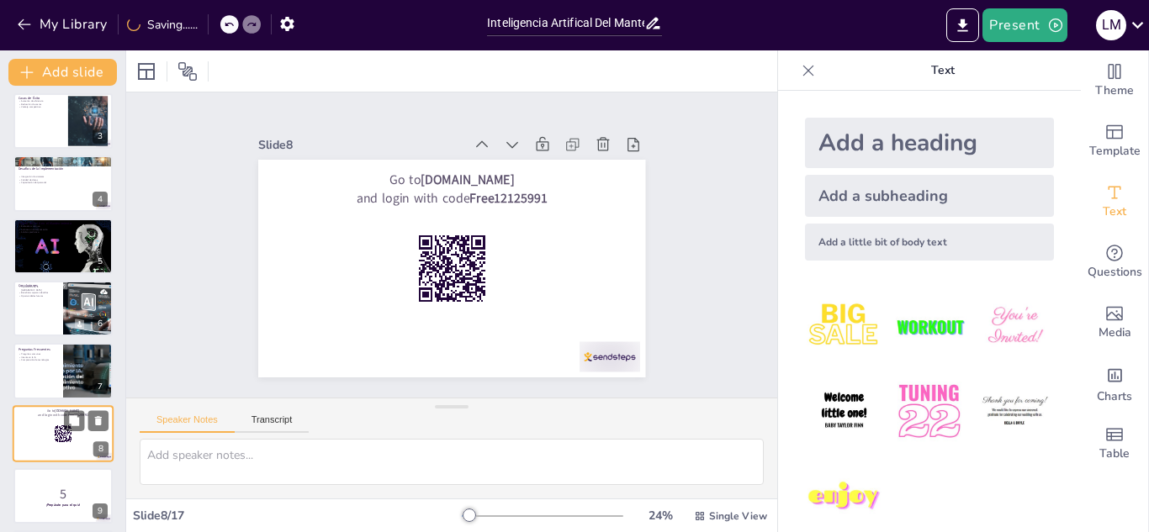
scroll to position [256, 0]
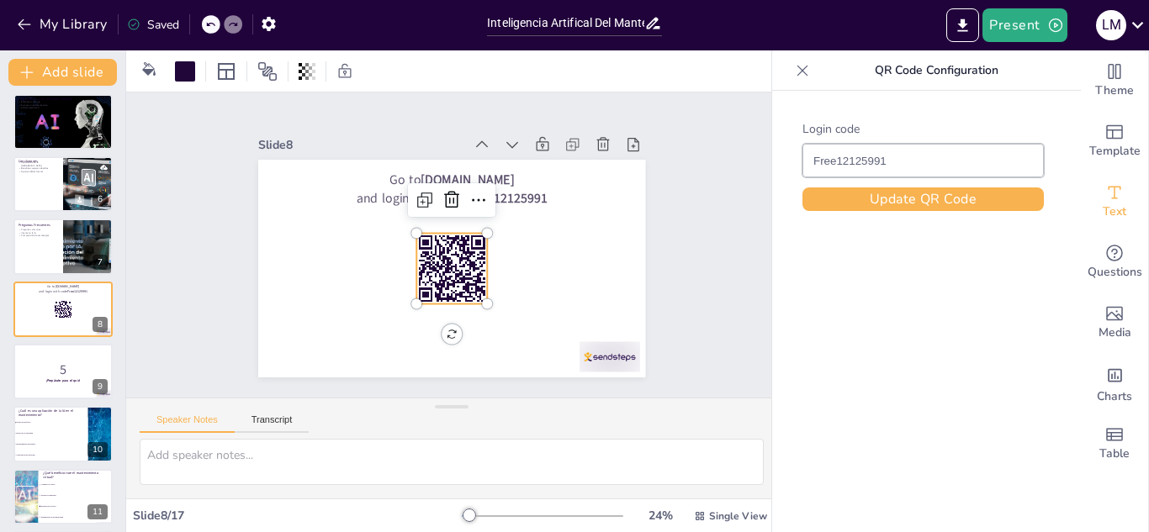
click at [416, 256] on icon at bounding box center [451, 269] width 71 height 71
click at [445, 196] on icon at bounding box center [456, 200] width 22 height 22
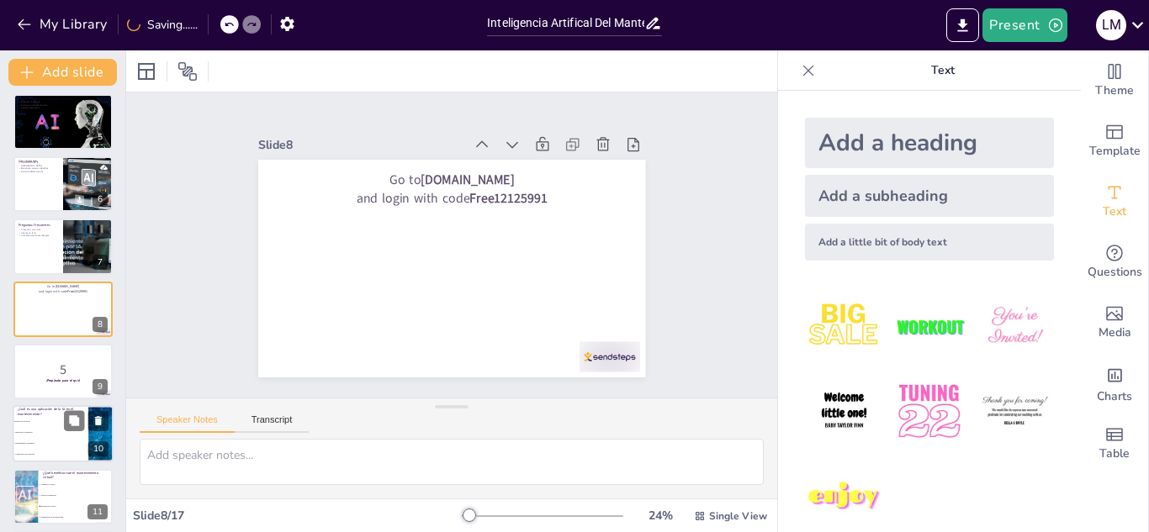
click at [61, 419] on li "Predicción de fallos" at bounding box center [51, 422] width 76 height 11
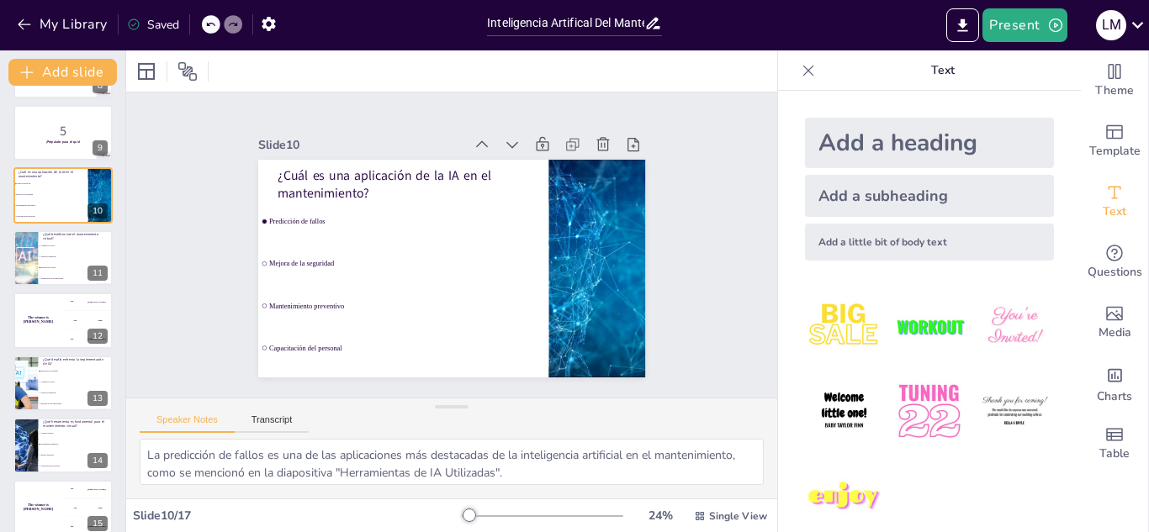
scroll to position [637, 0]
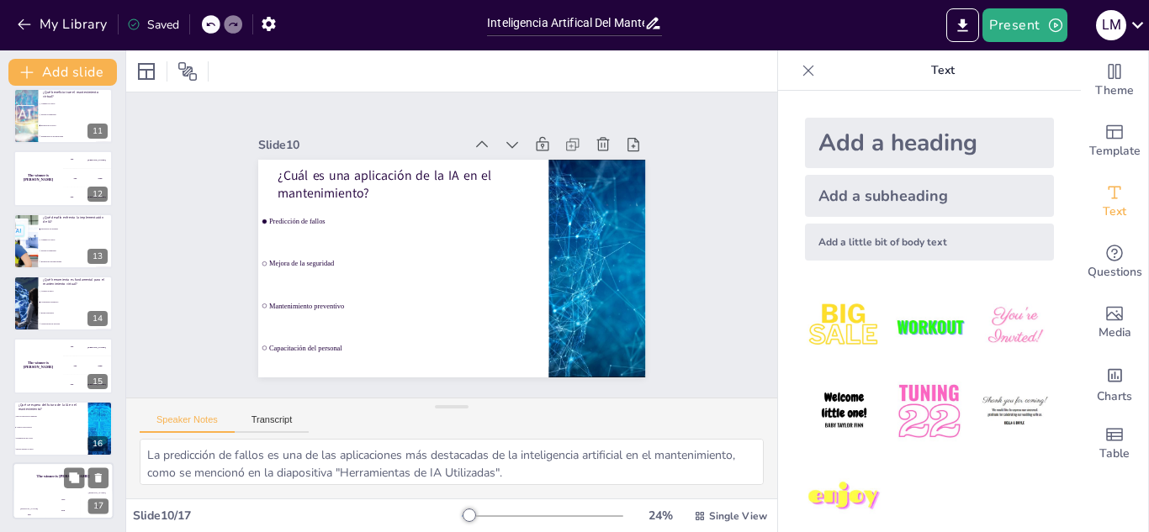
click at [45, 483] on div "The winner is [PERSON_NAME]" at bounding box center [63, 476] width 101 height 29
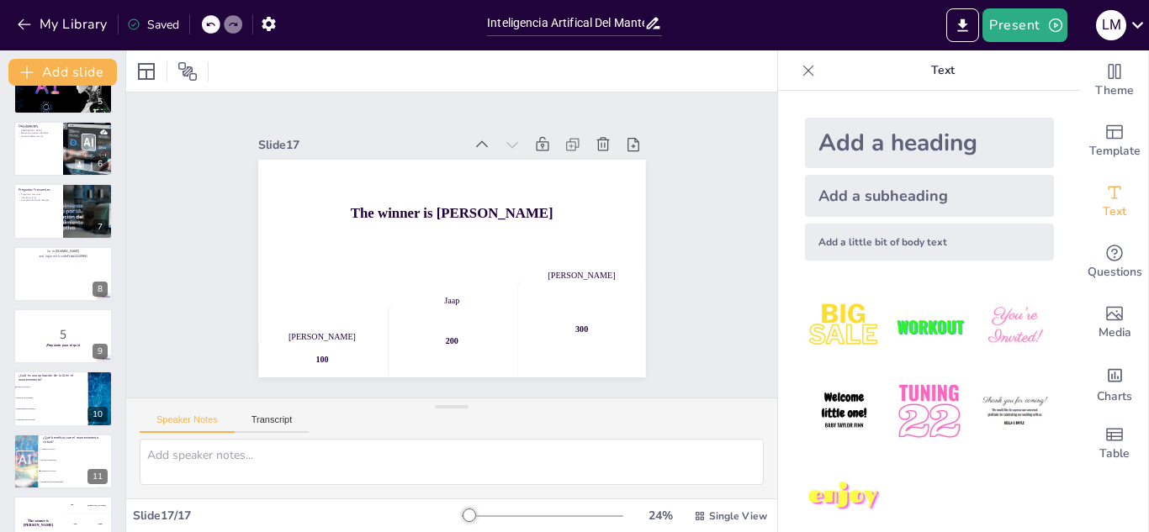
scroll to position [0, 0]
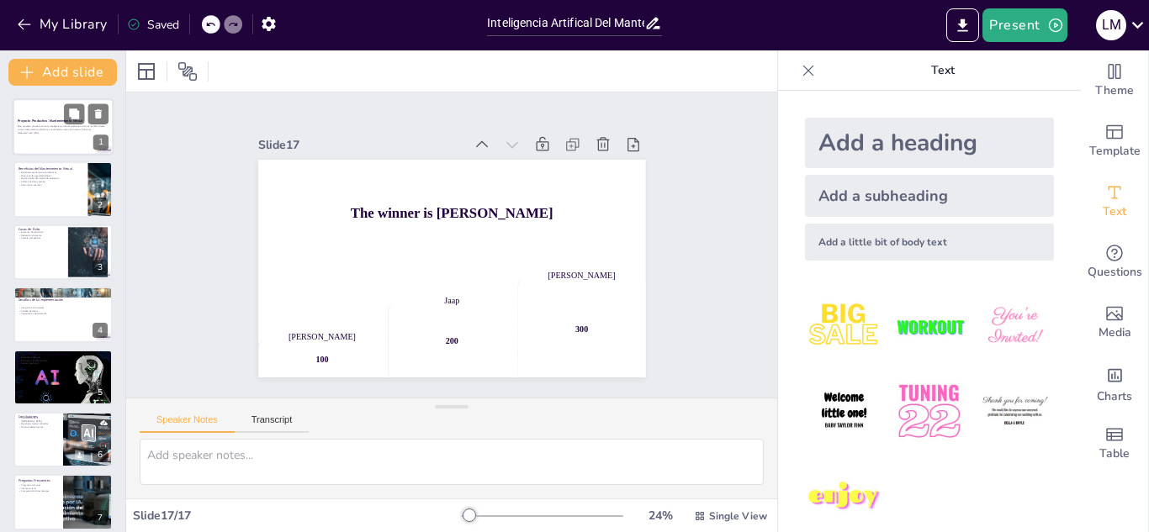
click at [58, 119] on strong "Proyecto Productivo: Mantenimiento Virtual" at bounding box center [50, 121] width 65 height 4
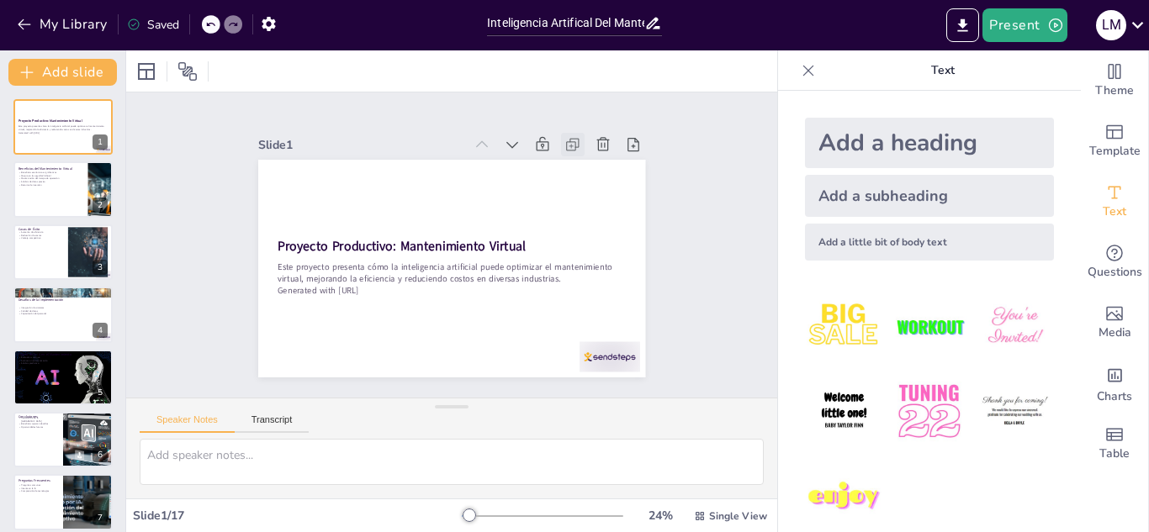
click at [567, 143] on icon at bounding box center [571, 146] width 8 height 8
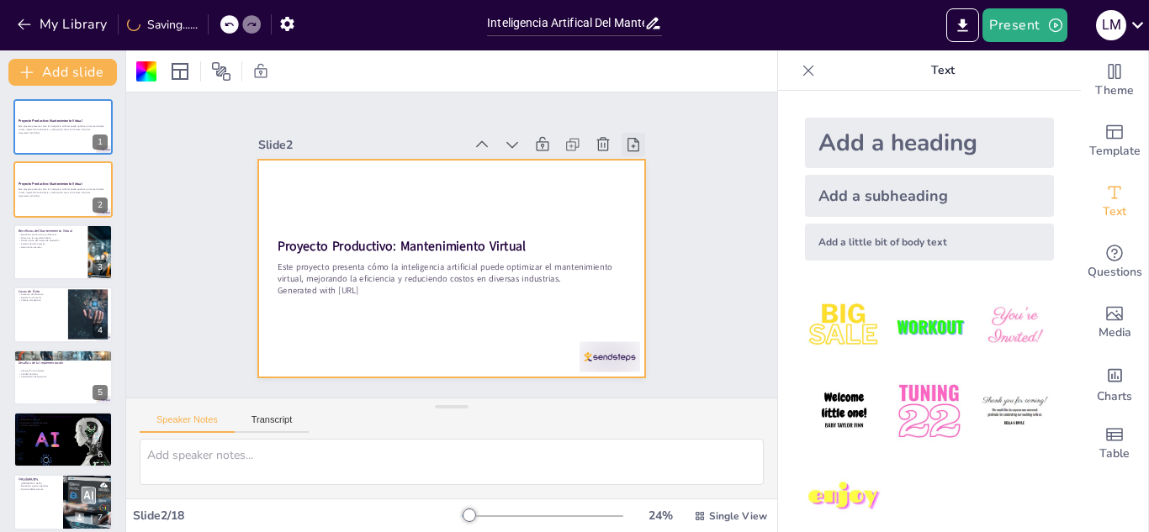
click at [627, 140] on icon at bounding box center [633, 144] width 12 height 13
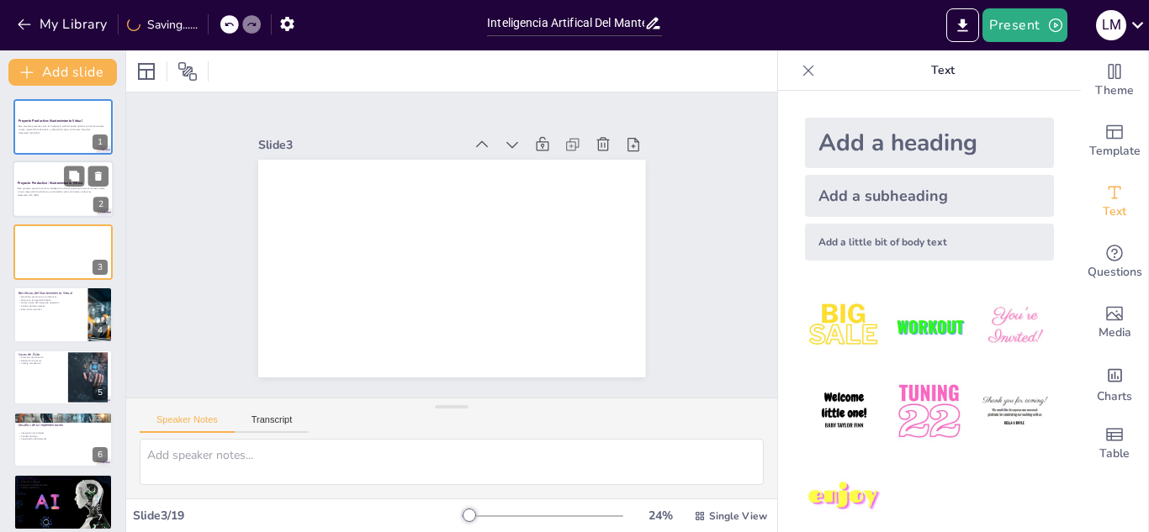
click at [61, 182] on strong "Proyecto Productivo: Mantenimiento Virtual" at bounding box center [50, 184] width 65 height 4
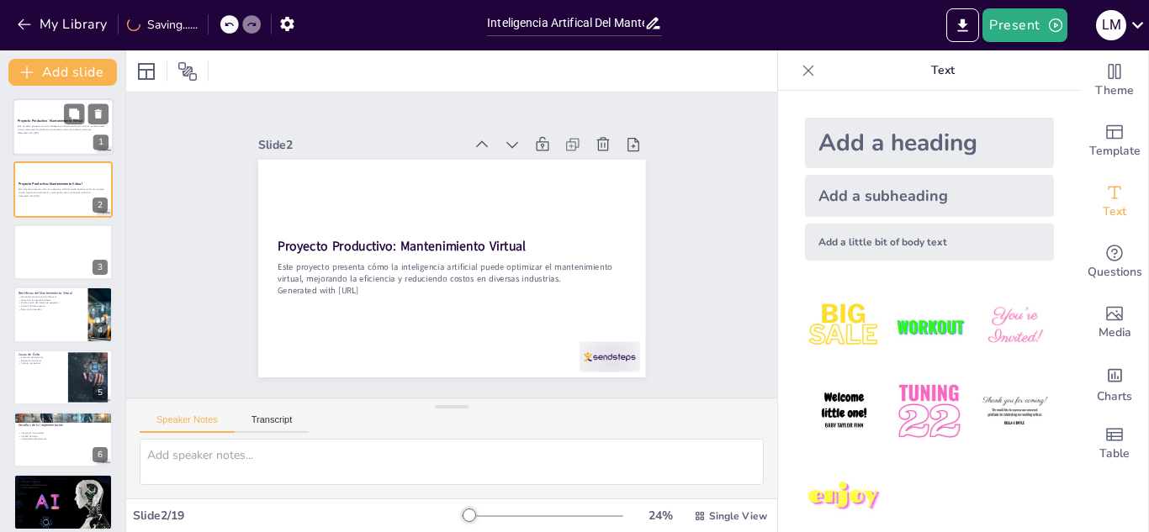
click at [45, 123] on strong "Proyecto Productivo: Mantenimiento Virtual" at bounding box center [50, 121] width 65 height 4
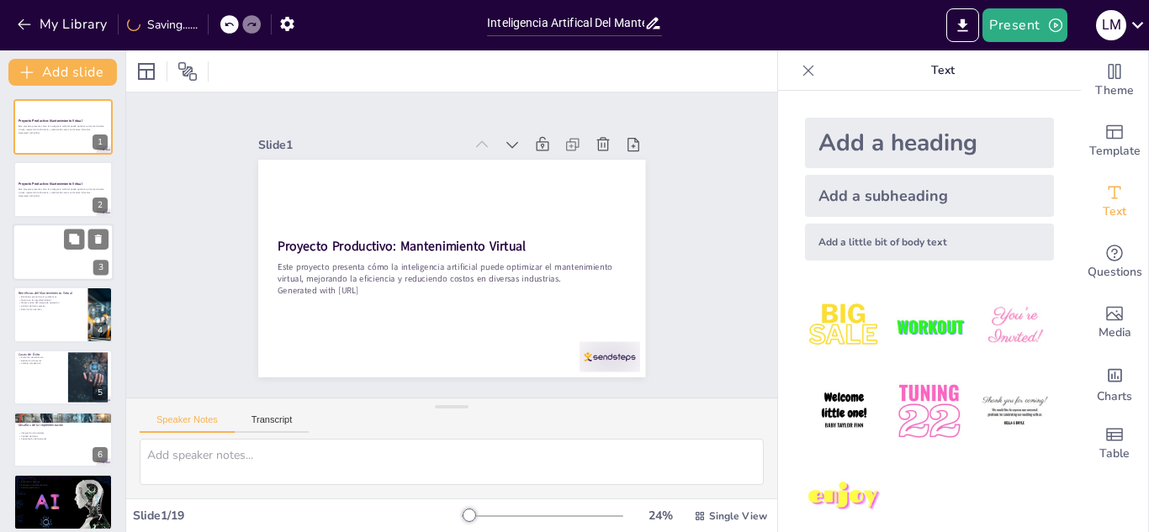
click at [63, 261] on div at bounding box center [63, 252] width 101 height 57
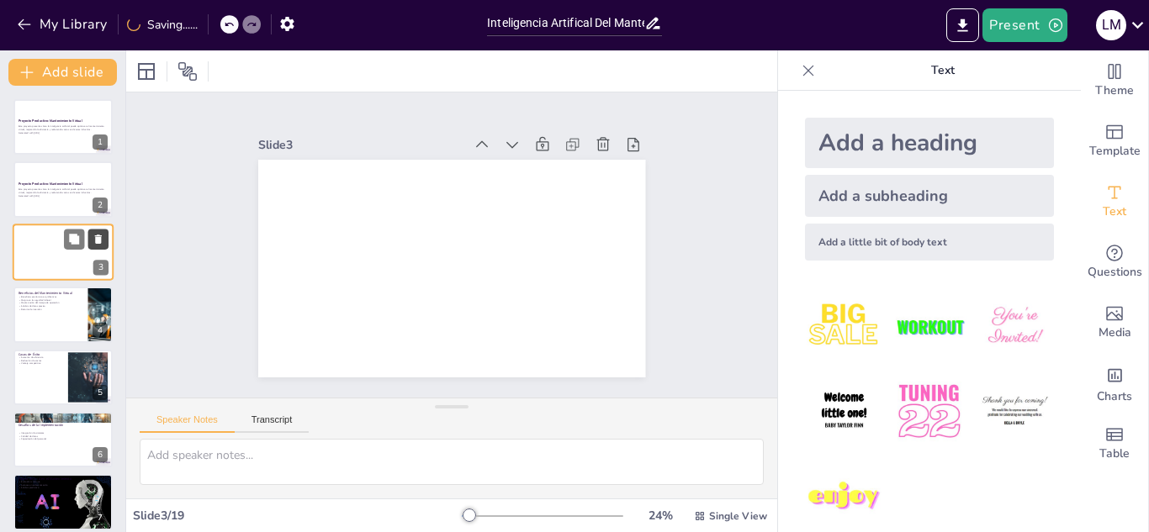
click at [97, 236] on icon at bounding box center [98, 239] width 7 height 9
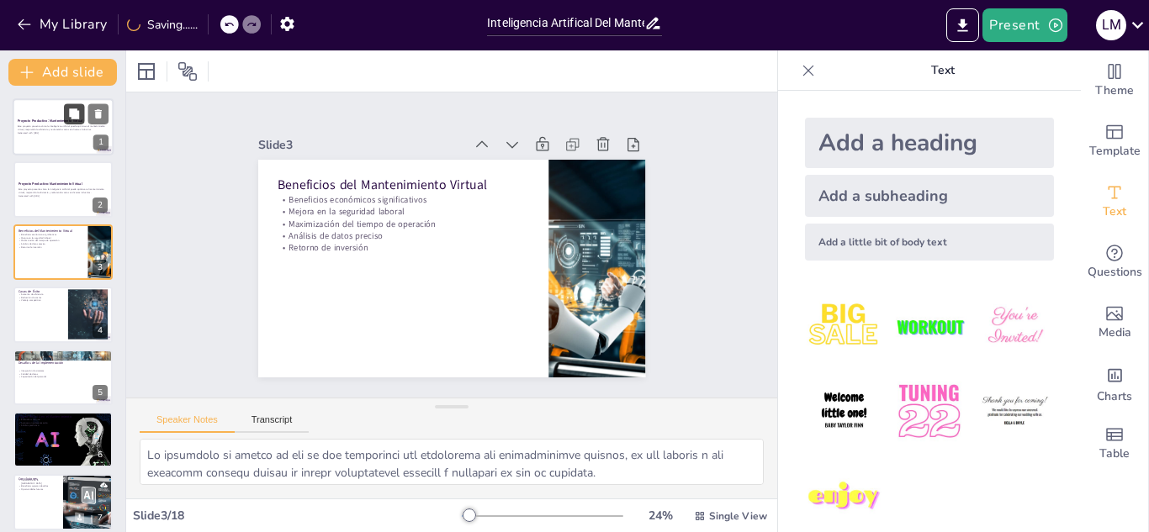
click at [65, 114] on button at bounding box center [74, 113] width 20 height 20
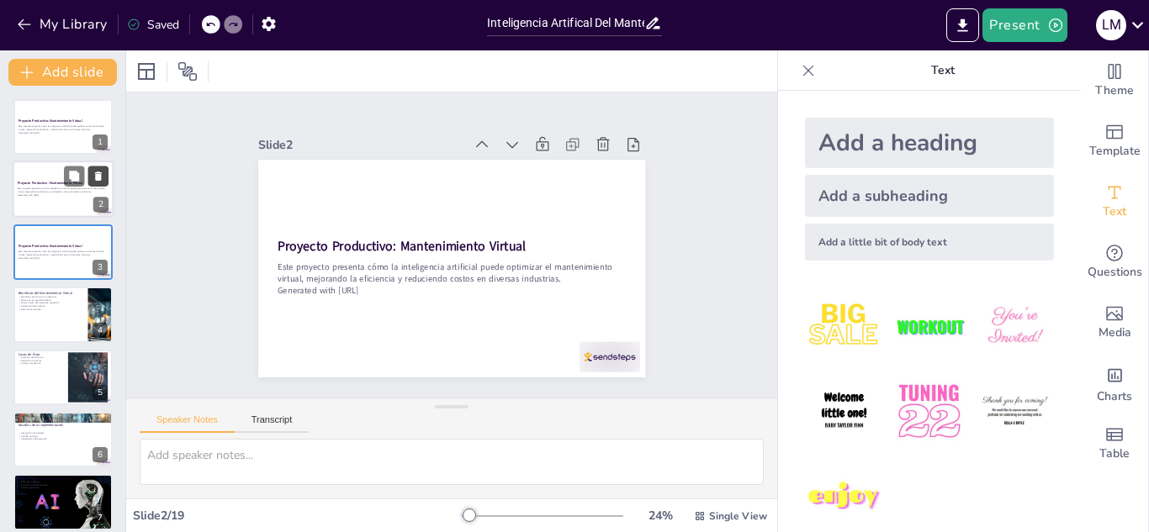
click at [98, 173] on icon at bounding box center [98, 176] width 7 height 9
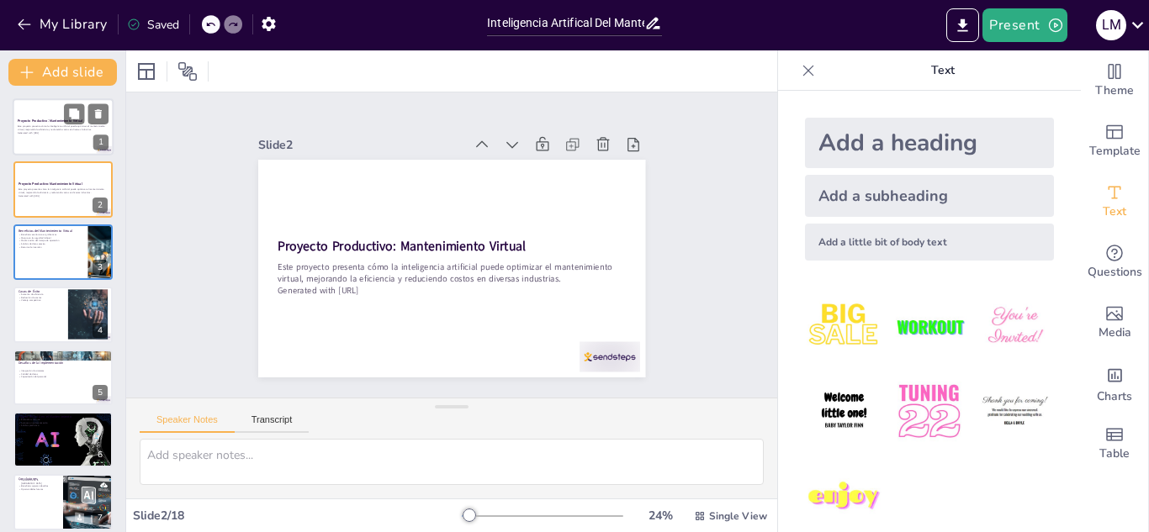
click at [34, 129] on p "Este proyecto presenta cómo la inteligencia artificial puede optimizar el mante…" at bounding box center [63, 128] width 91 height 6
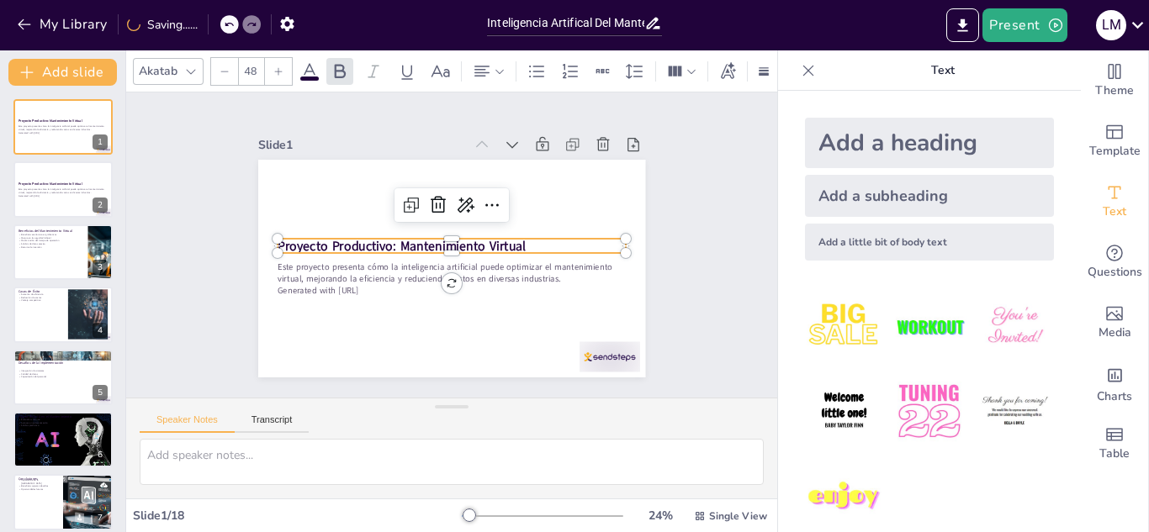
click at [457, 230] on div "Proyecto Productivo: Mantenimiento Virtual Este proyecto presenta cómo la intel…" at bounding box center [450, 268] width 408 height 257
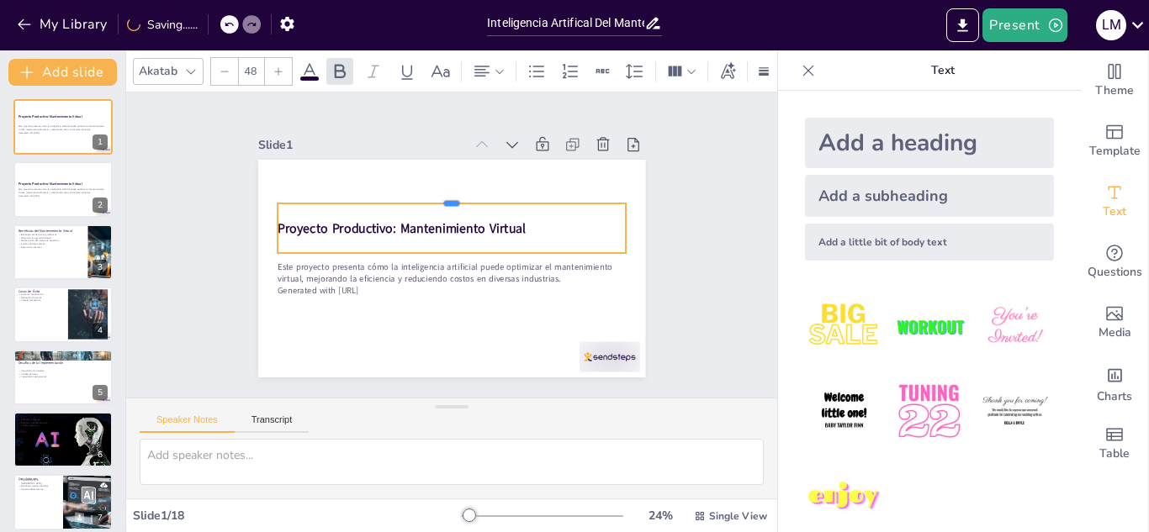
drag, startPoint x: 440, startPoint y: 232, endPoint x: 437, endPoint y: 197, distance: 35.4
click at [437, 197] on div at bounding box center [457, 197] width 348 height 50
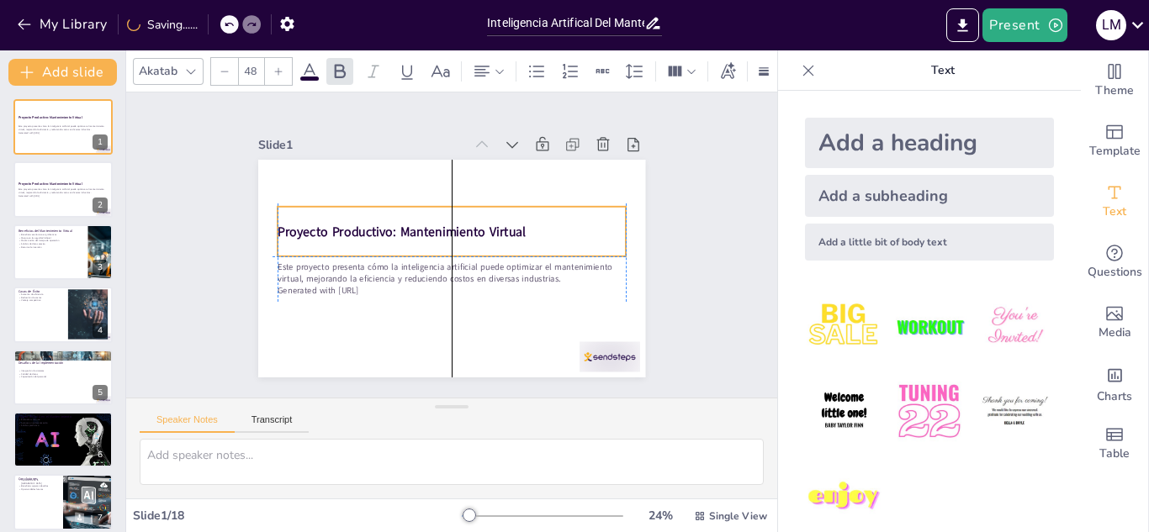
click at [519, 218] on p "Proyecto Productivo: Mantenimiento Virtual" at bounding box center [452, 231] width 348 height 55
click at [508, 230] on strong "Proyecto Productivo: Mantenimiento Virtual" at bounding box center [403, 226] width 249 height 44
click at [516, 227] on p "Proyecto Productivo: Mantenimiento Virtual" at bounding box center [451, 232] width 348 height 18
click at [516, 227] on p "Proyecto Productivo: Mantenimiento Virtual" at bounding box center [452, 231] width 348 height 55
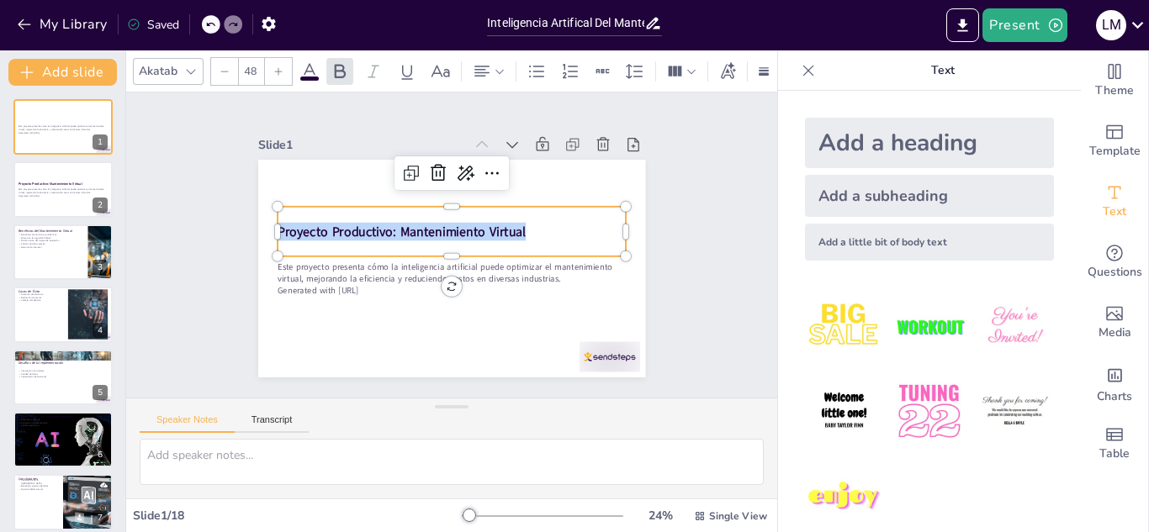
drag, startPoint x: 516, startPoint y: 227, endPoint x: 247, endPoint y: 220, distance: 269.2
click at [247, 220] on div "Este proyecto presenta cómo la inteligencia artificial puede optimizar el mante…" at bounding box center [450, 268] width 408 height 257
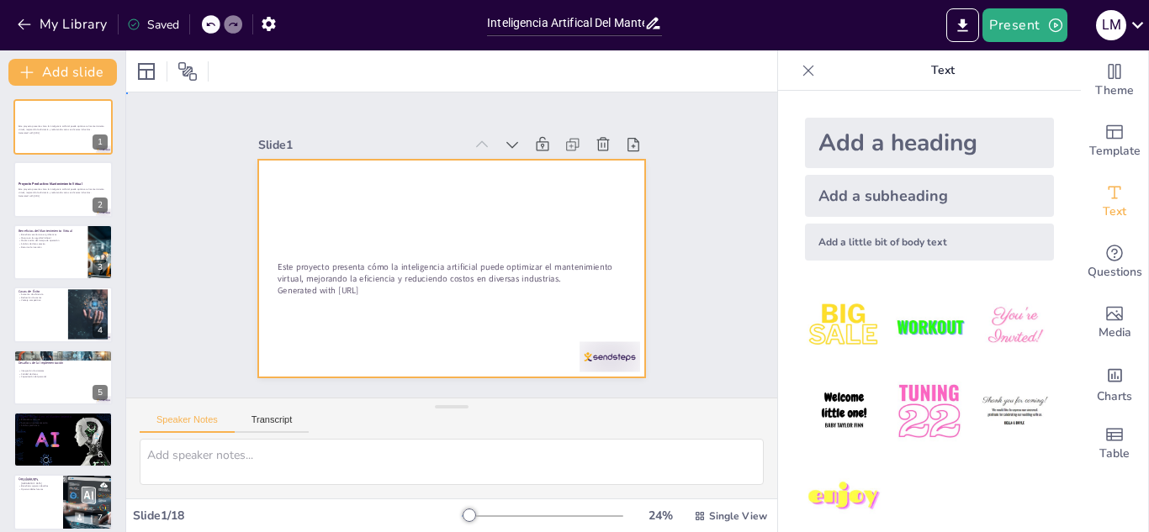
click at [402, 230] on div at bounding box center [431, 233] width 382 height 444
click at [391, 224] on div at bounding box center [451, 269] width 387 height 218
click at [391, 224] on div at bounding box center [450, 268] width 408 height 257
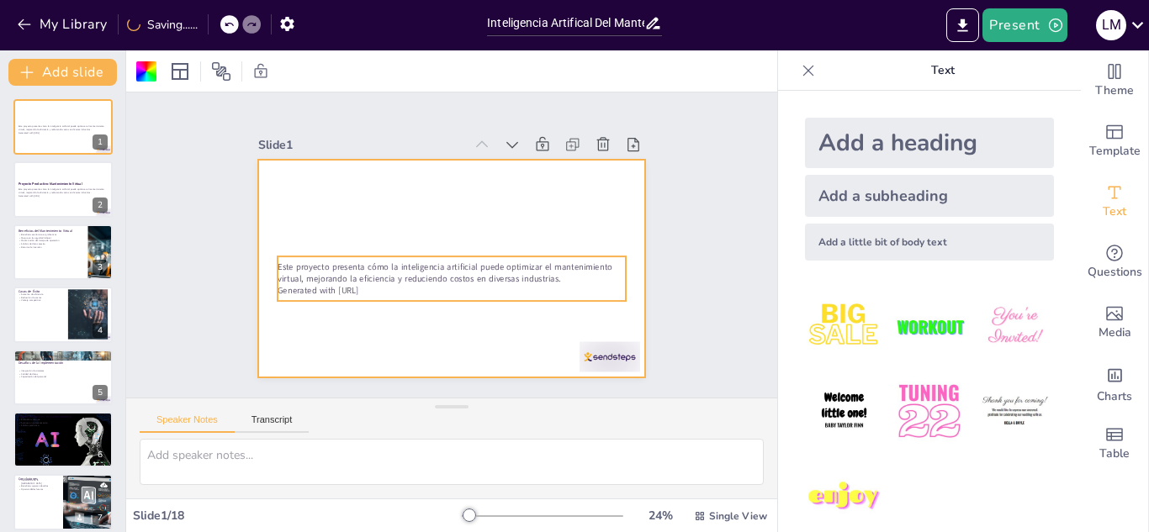
click at [424, 251] on div "Este proyecto presenta cómo la inteligencia artificial puede optimizar el mante…" at bounding box center [447, 278] width 351 height 81
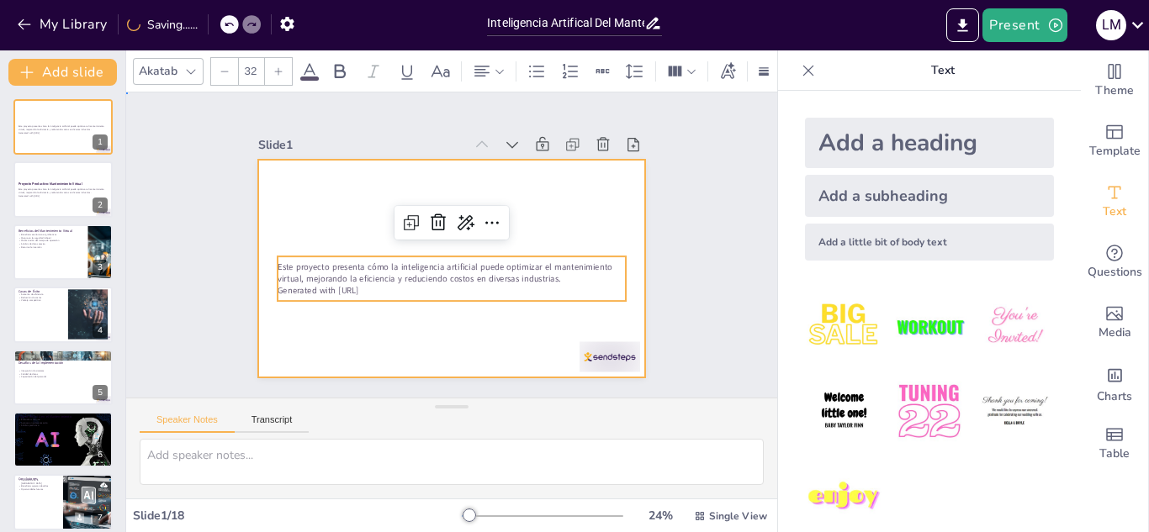
click at [368, 221] on div at bounding box center [450, 268] width 408 height 257
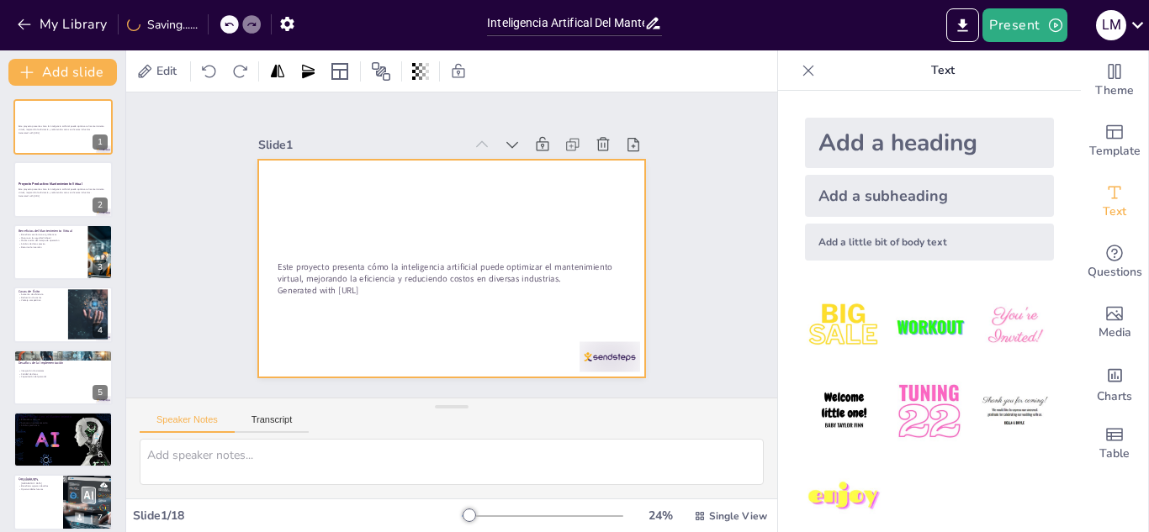
click at [415, 218] on div at bounding box center [450, 268] width 408 height 257
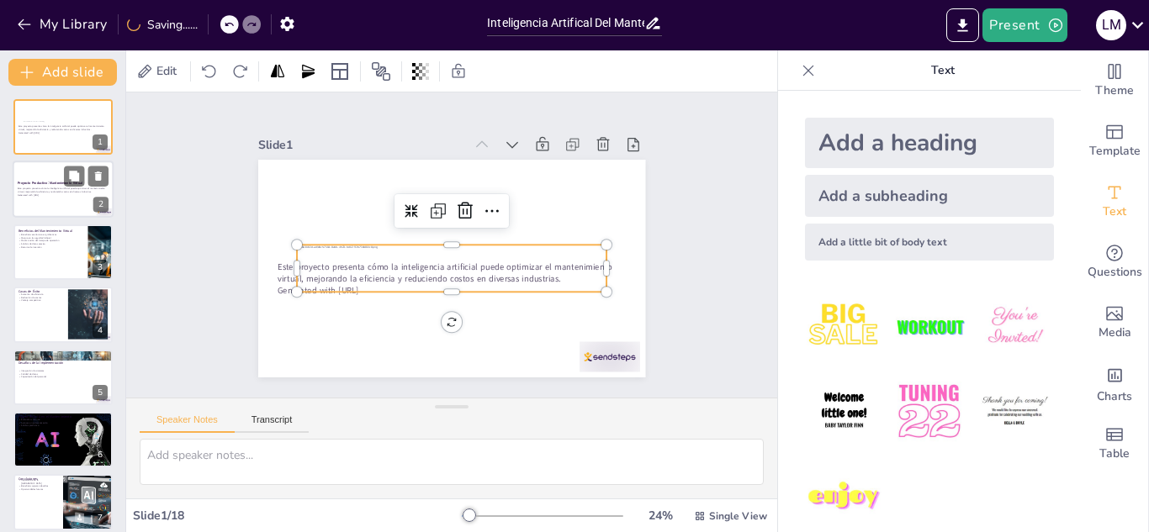
click at [53, 166] on div at bounding box center [63, 189] width 101 height 57
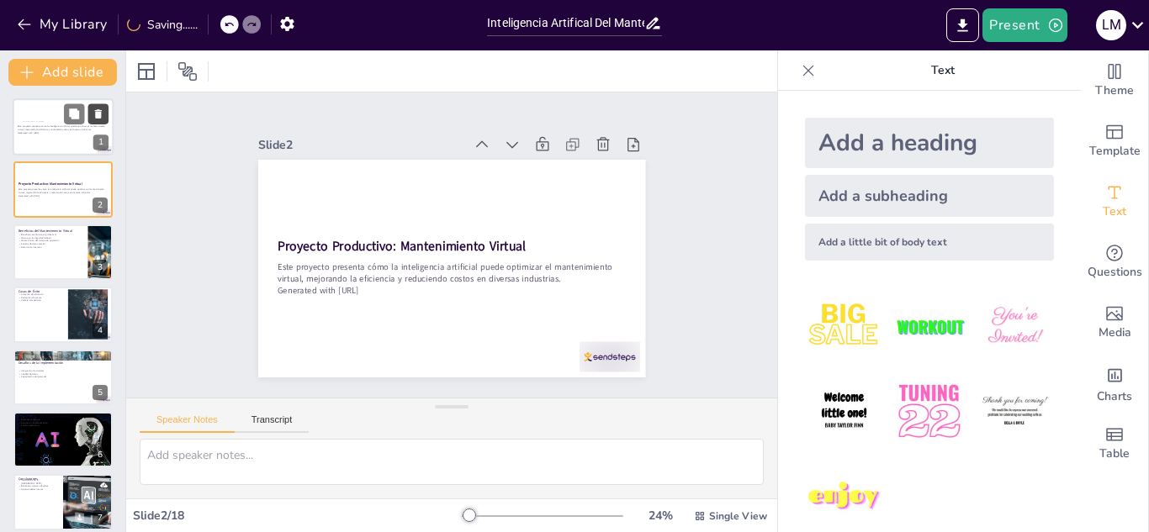
click at [93, 108] on icon at bounding box center [98, 114] width 12 height 12
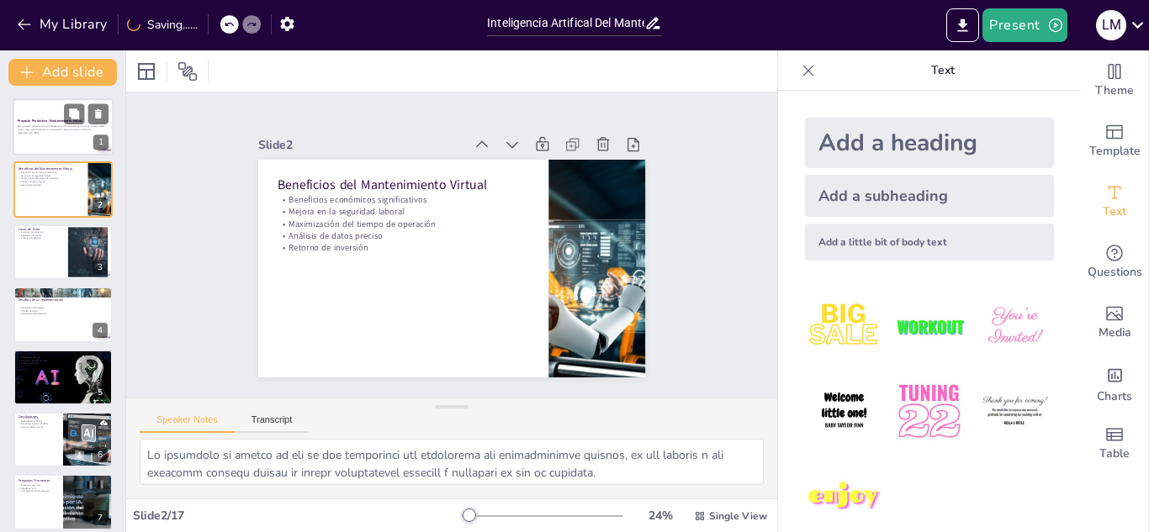
click at [40, 139] on div at bounding box center [63, 126] width 101 height 57
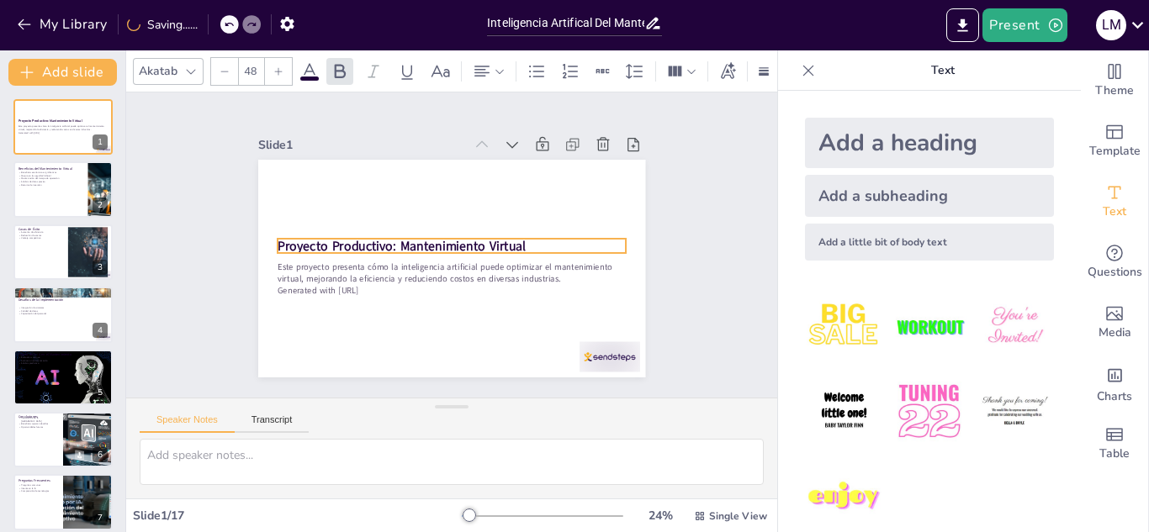
click at [378, 238] on strong "Proyecto Productivo: Mantenimiento Virtual" at bounding box center [402, 235] width 246 height 69
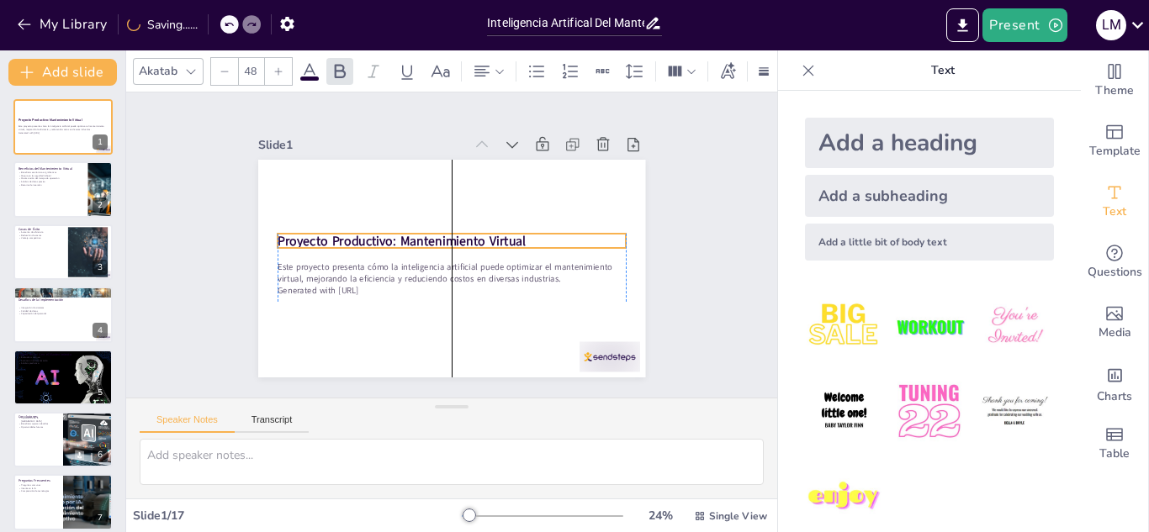
click at [515, 230] on p "Proyecto Productivo: Mantenimiento Virtual" at bounding box center [452, 241] width 345 height 90
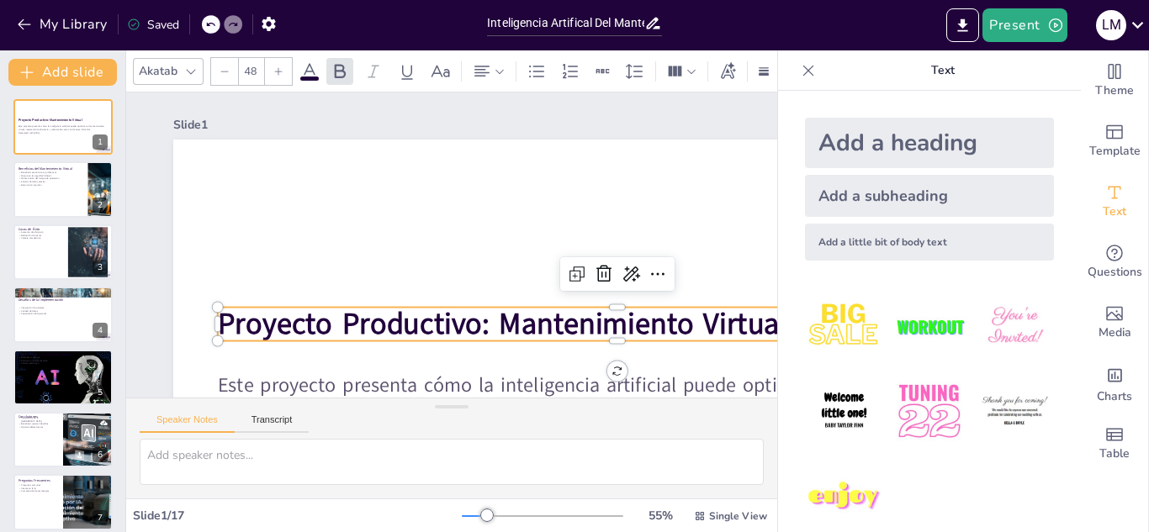
drag, startPoint x: 753, startPoint y: 92, endPoint x: 795, endPoint y: 71, distance: 47.8
click at [795, 71] on div "Document fonts Akatab Recently used Mulish Popular fonts Lato Montserrat Open S…" at bounding box center [574, 291] width 1149 height 482
click at [803, 71] on icon at bounding box center [808, 70] width 11 height 11
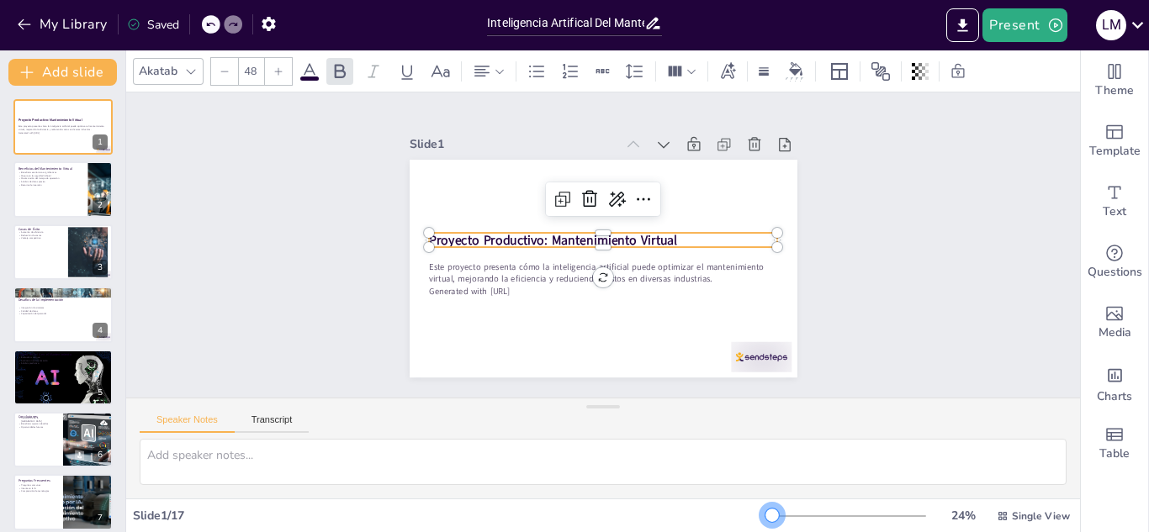
drag, startPoint x: 780, startPoint y: 515, endPoint x: 760, endPoint y: 529, distance: 24.7
click at [764, 529] on div "24 % Single View" at bounding box center [918, 516] width 309 height 27
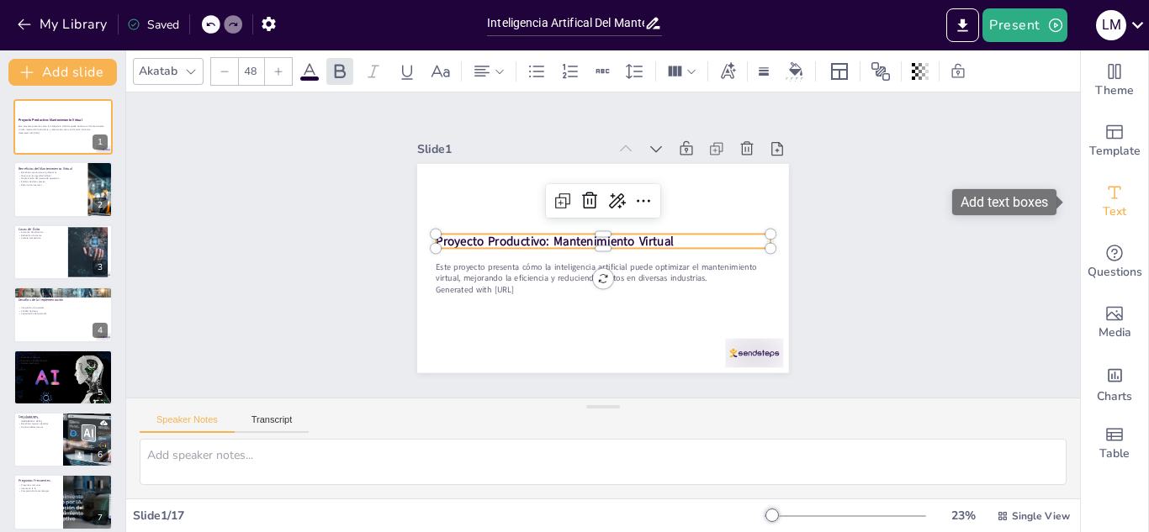
click at [1087, 180] on div "Text" at bounding box center [1114, 202] width 67 height 61
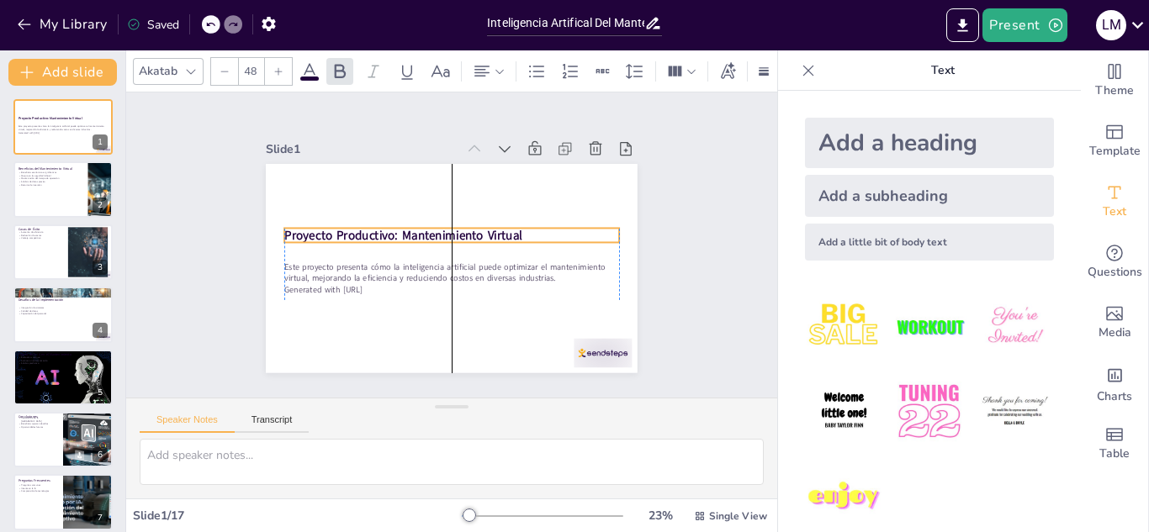
click at [519, 227] on p "Proyecto Productivo: Mantenimiento Virtual" at bounding box center [451, 236] width 334 height 18
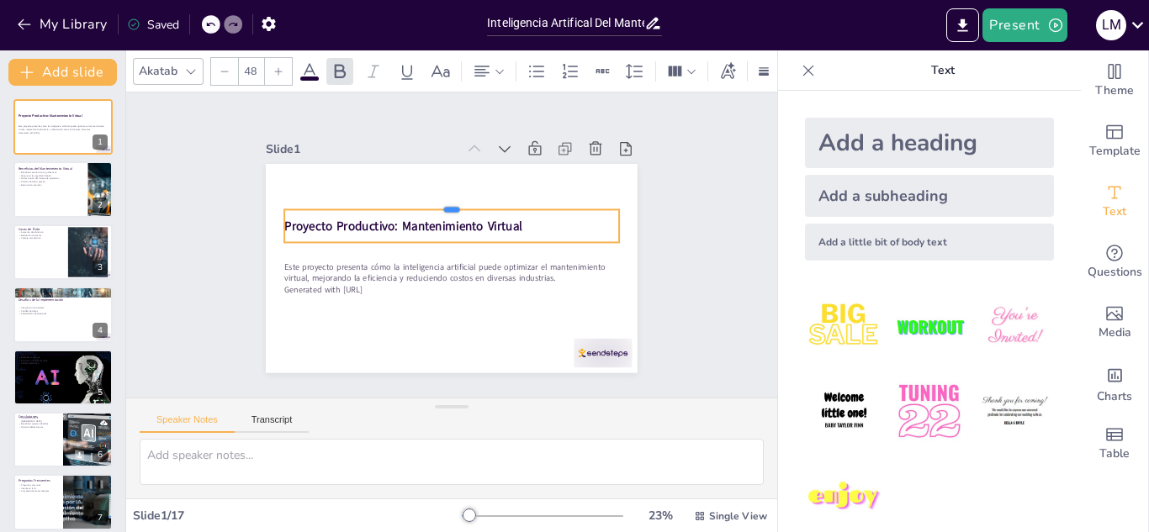
drag, startPoint x: 444, startPoint y: 221, endPoint x: 443, endPoint y: 203, distance: 18.5
click at [443, 203] on div at bounding box center [465, 205] width 322 height 116
click at [522, 212] on p "Proyecto Productivo: Mantenimiento Virtual" at bounding box center [454, 226] width 334 height 52
click at [507, 219] on strong "Proyecto Productivo: Mantenimiento Virtual" at bounding box center [406, 221] width 239 height 42
click at [520, 219] on p "Proyecto Productivo: Mantenimiento Virtual" at bounding box center [454, 226] width 334 height 52
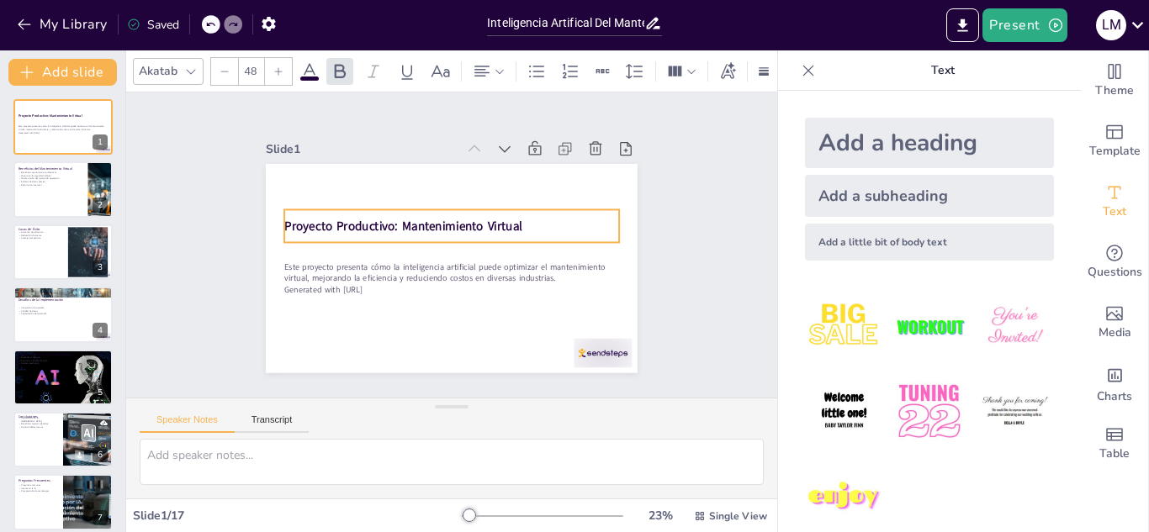
click at [520, 219] on p "Proyecto Productivo: Mantenimiento Virtual" at bounding box center [454, 226] width 334 height 52
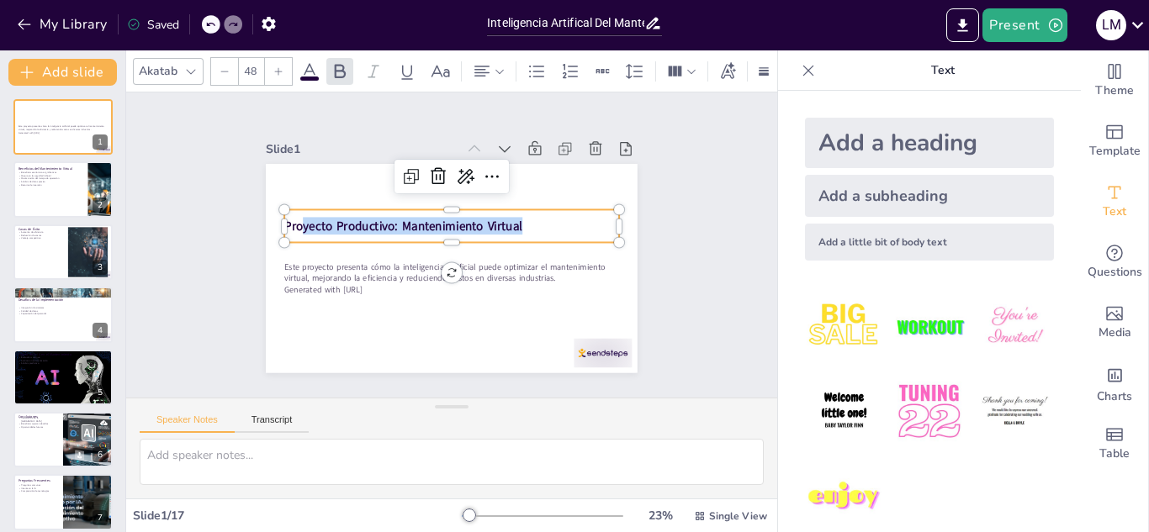
drag, startPoint x: 520, startPoint y: 219, endPoint x: 288, endPoint y: 210, distance: 231.4
click at [288, 210] on div "Proyecto Productivo: Mantenimiento Virtual" at bounding box center [454, 226] width 336 height 67
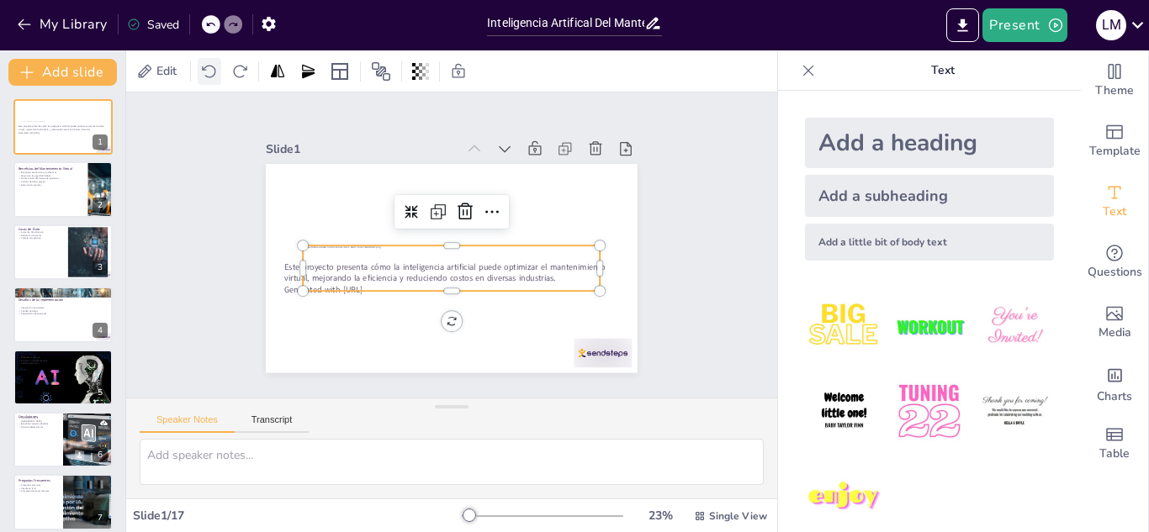
click at [212, 67] on icon at bounding box center [209, 71] width 17 height 17
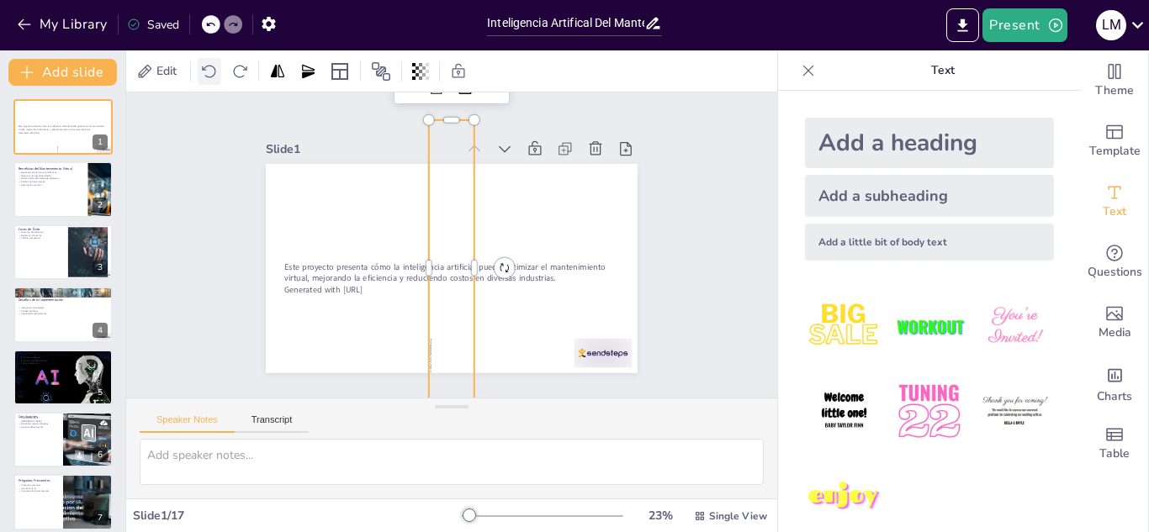
click at [207, 68] on icon at bounding box center [209, 71] width 17 height 17
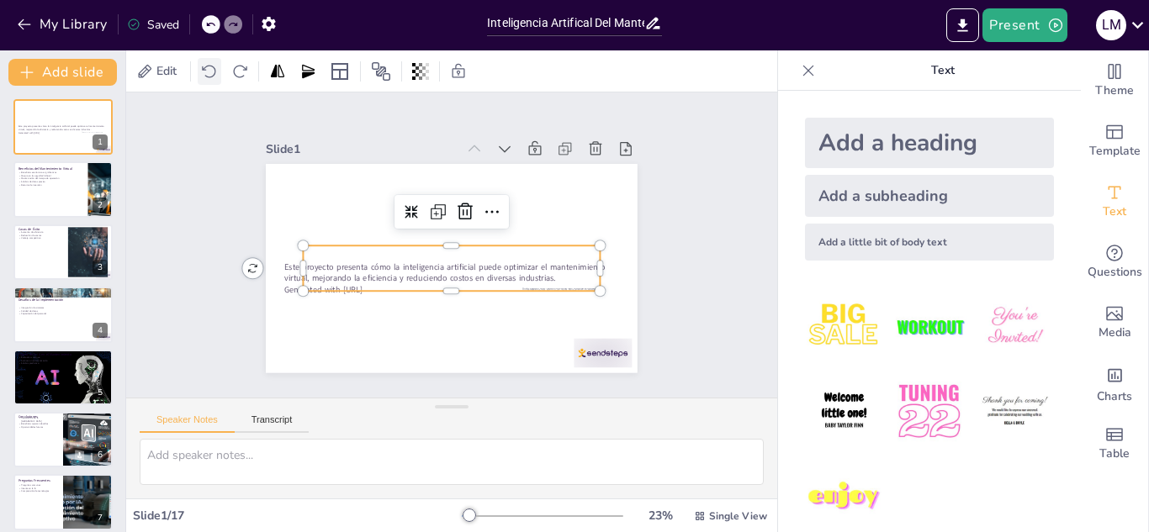
click at [207, 68] on icon at bounding box center [209, 71] width 17 height 17
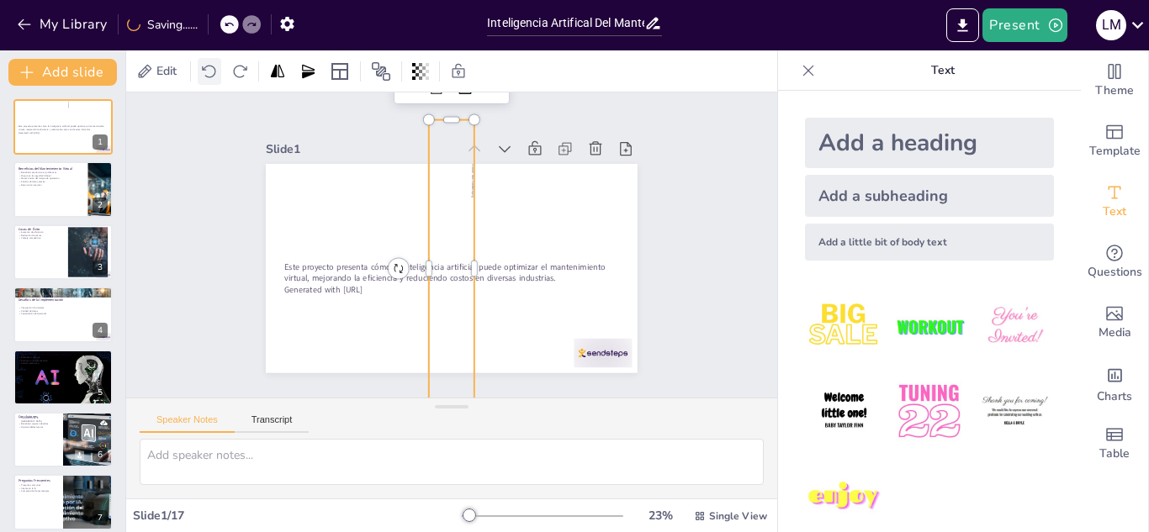
click at [207, 68] on icon at bounding box center [209, 71] width 17 height 17
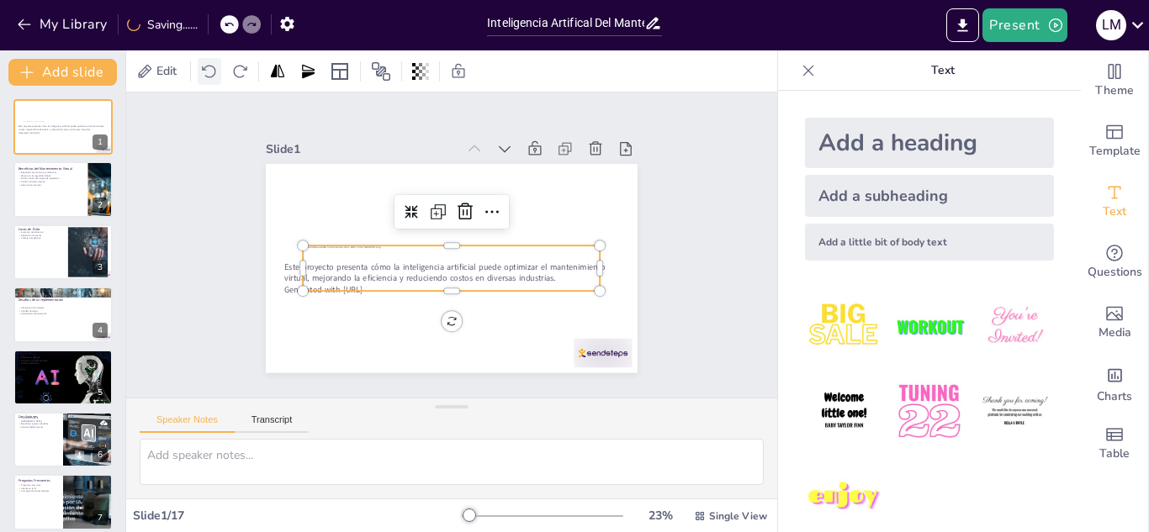
click at [207, 68] on icon at bounding box center [209, 71] width 17 height 17
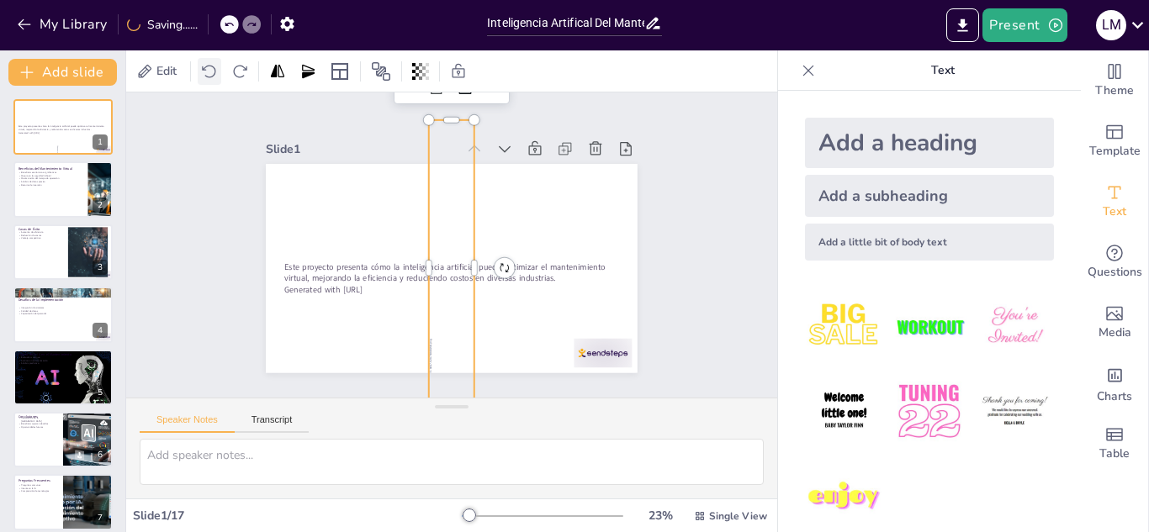
click at [207, 68] on icon at bounding box center [209, 71] width 17 height 17
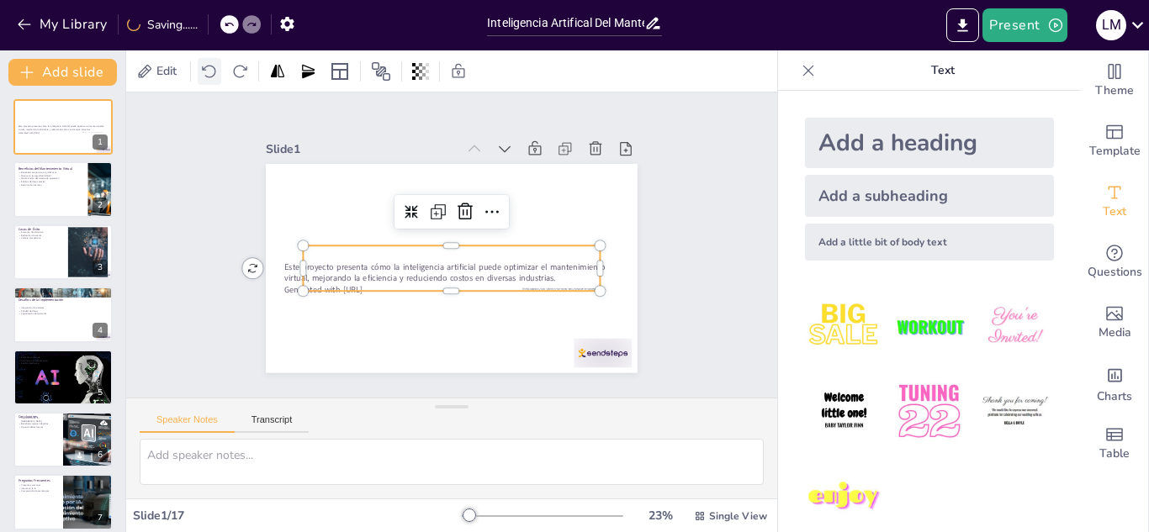
click at [207, 68] on icon at bounding box center [209, 71] width 17 height 17
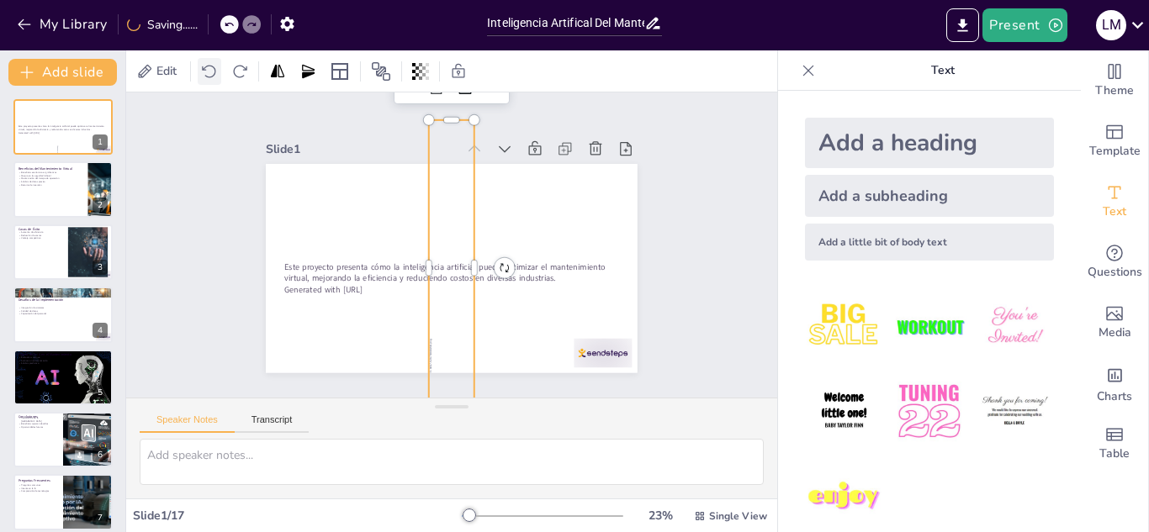
click at [207, 68] on icon at bounding box center [209, 71] width 17 height 17
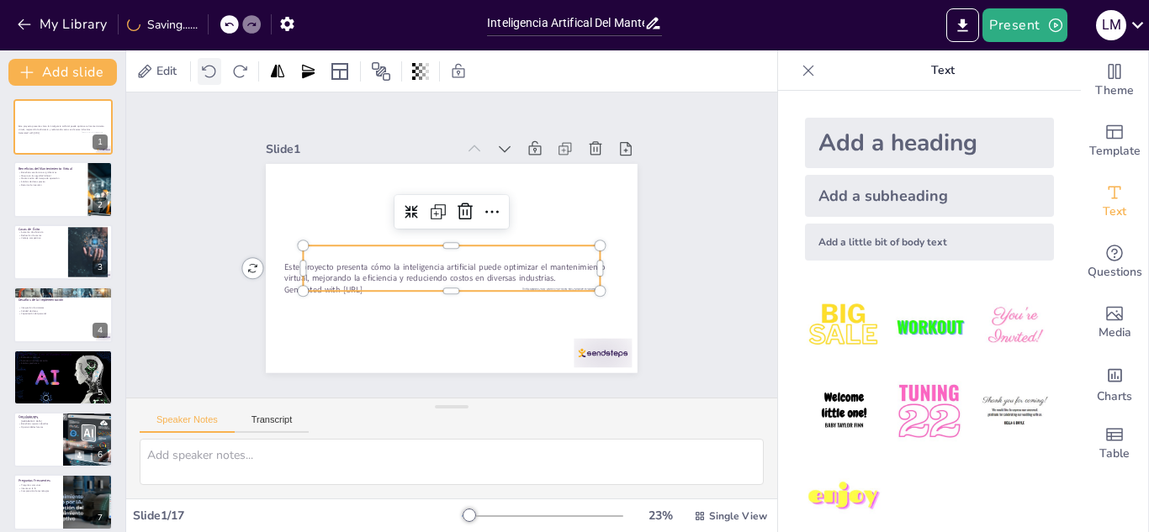
click at [207, 68] on icon at bounding box center [209, 71] width 17 height 17
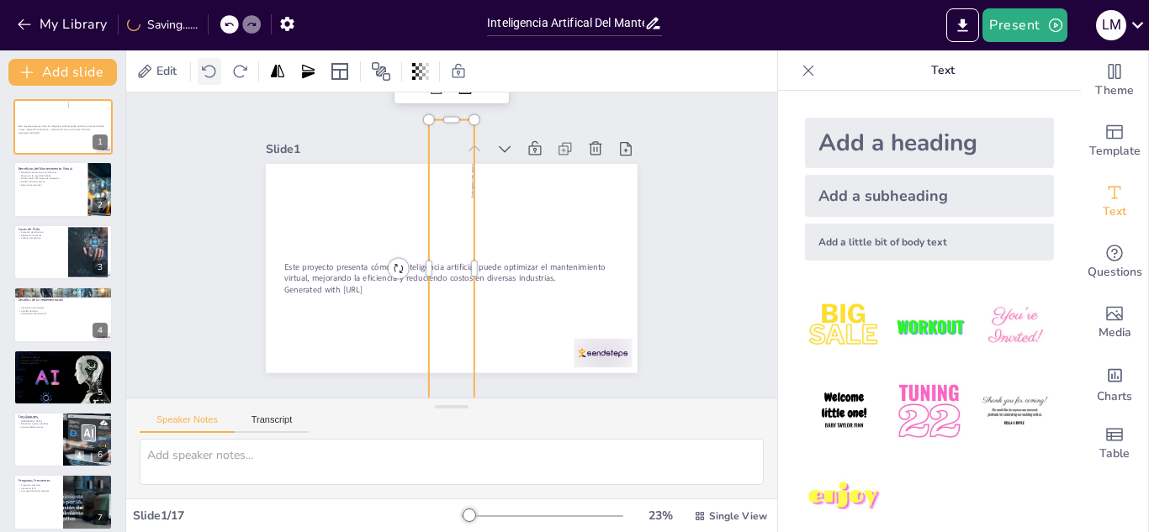
click at [207, 68] on icon at bounding box center [209, 71] width 17 height 17
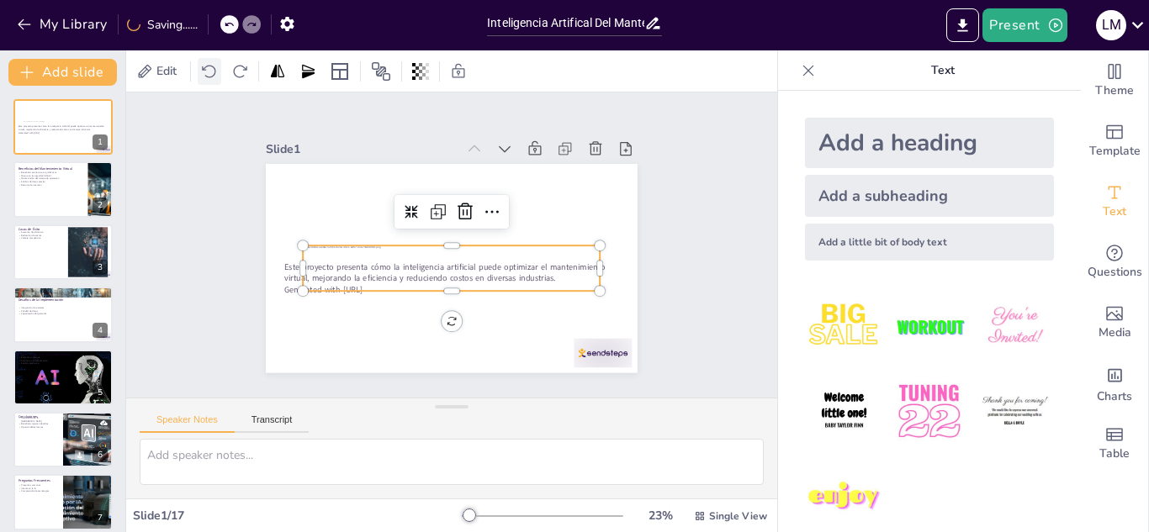
click at [207, 68] on icon at bounding box center [209, 71] width 17 height 17
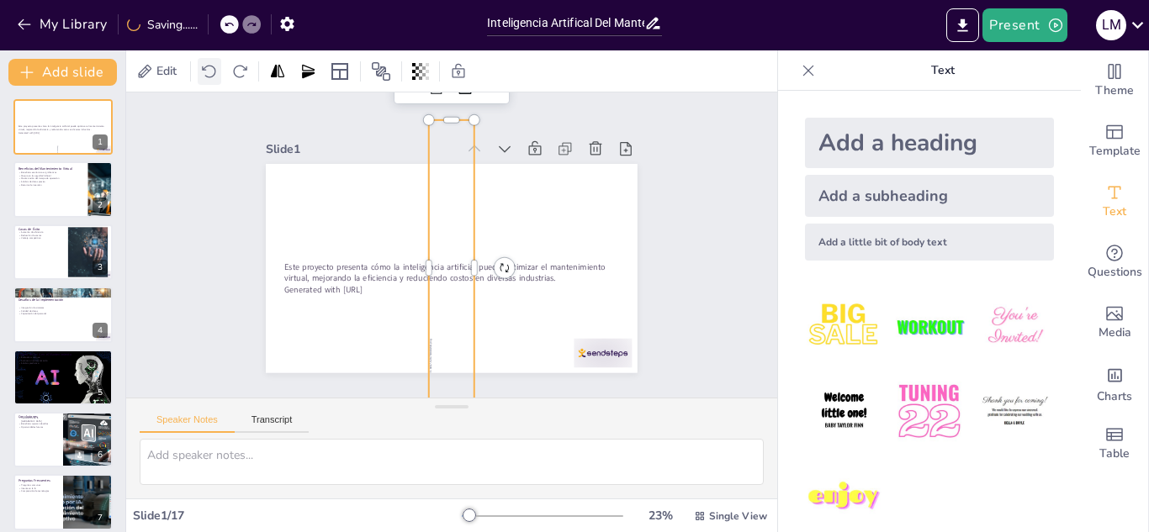
click at [207, 68] on icon at bounding box center [209, 71] width 17 height 17
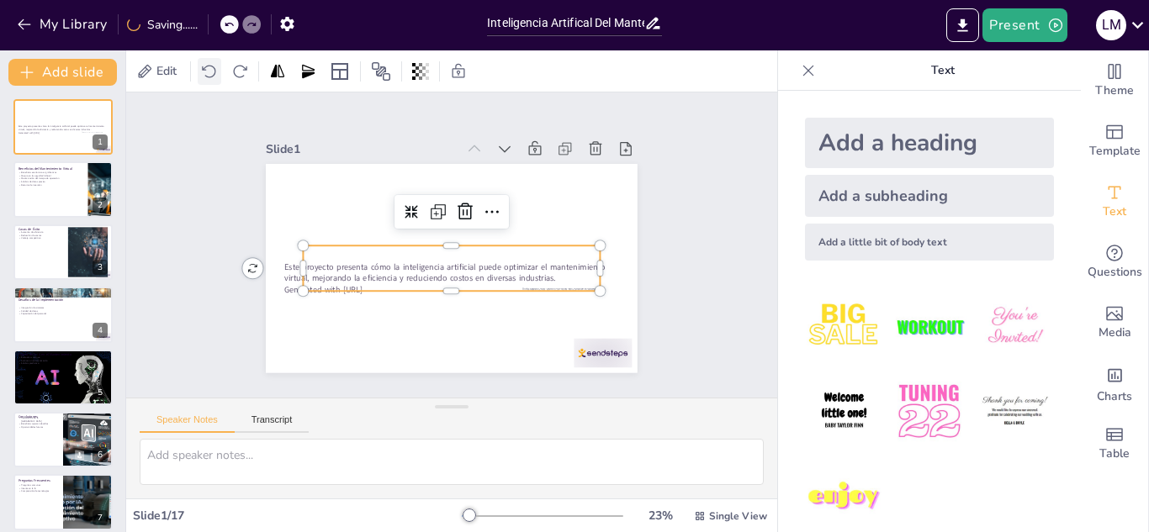
click at [207, 68] on icon at bounding box center [209, 71] width 17 height 17
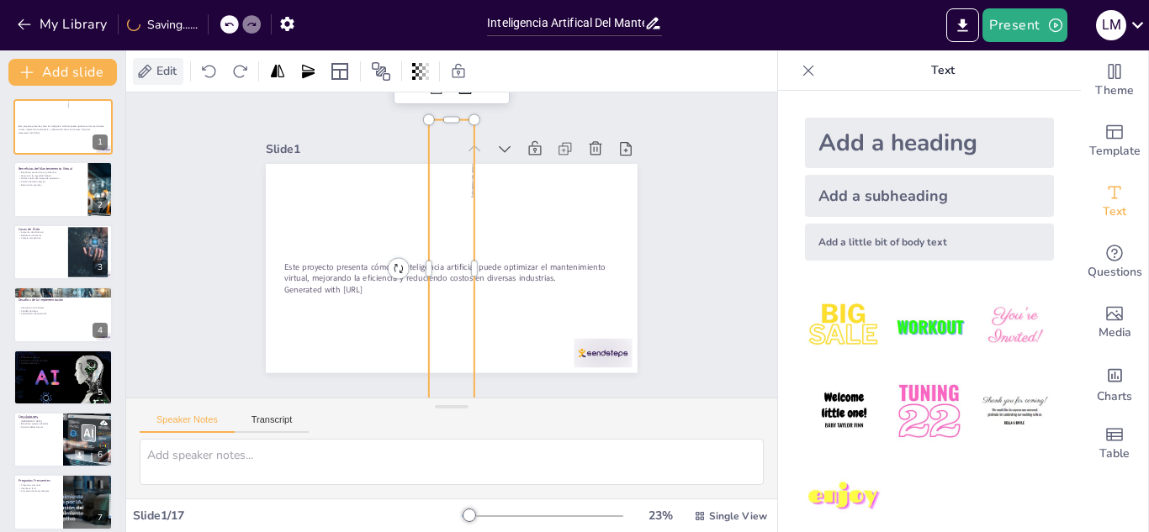
click at [160, 66] on span "Edit" at bounding box center [166, 71] width 27 height 16
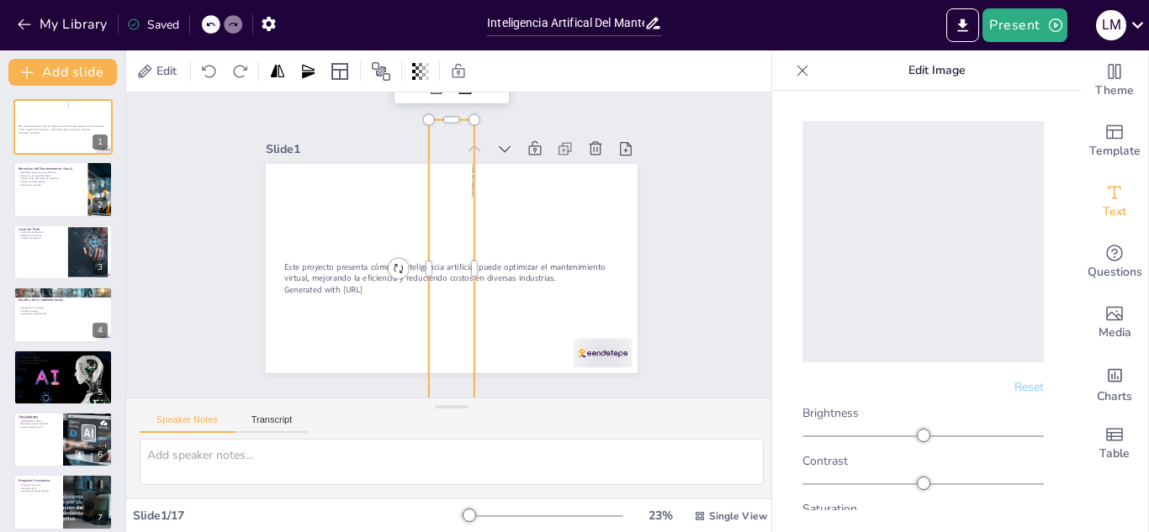
drag, startPoint x: 913, startPoint y: 415, endPoint x: 939, endPoint y: 419, distance: 26.3
click at [939, 423] on div at bounding box center [922, 433] width 241 height 20
